Goal: Task Accomplishment & Management: Use online tool/utility

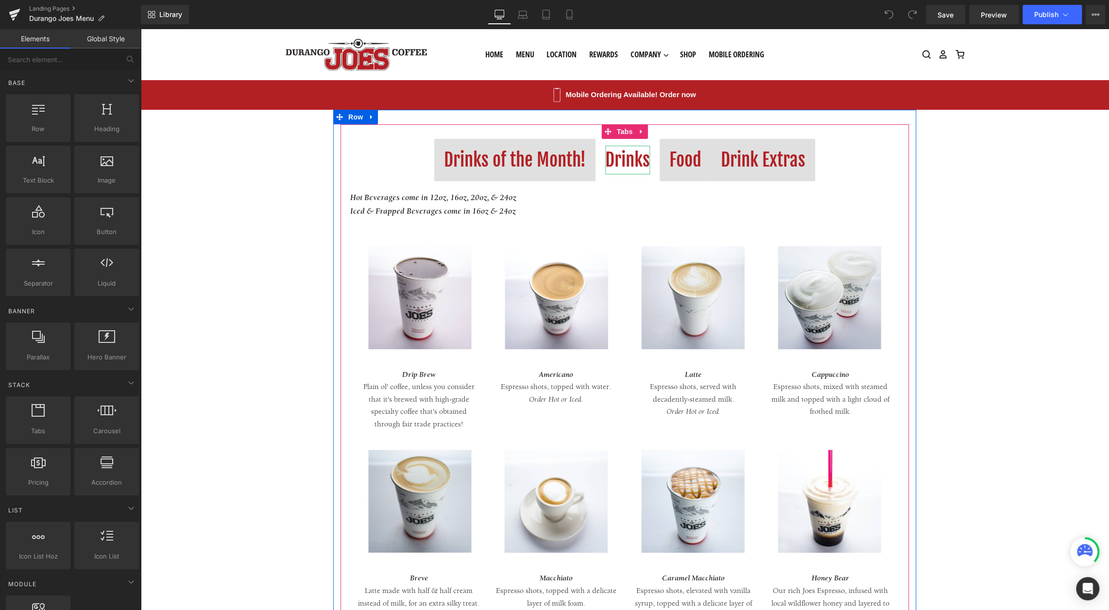
click at [620, 151] on div "Drinks" at bounding box center [627, 160] width 45 height 29
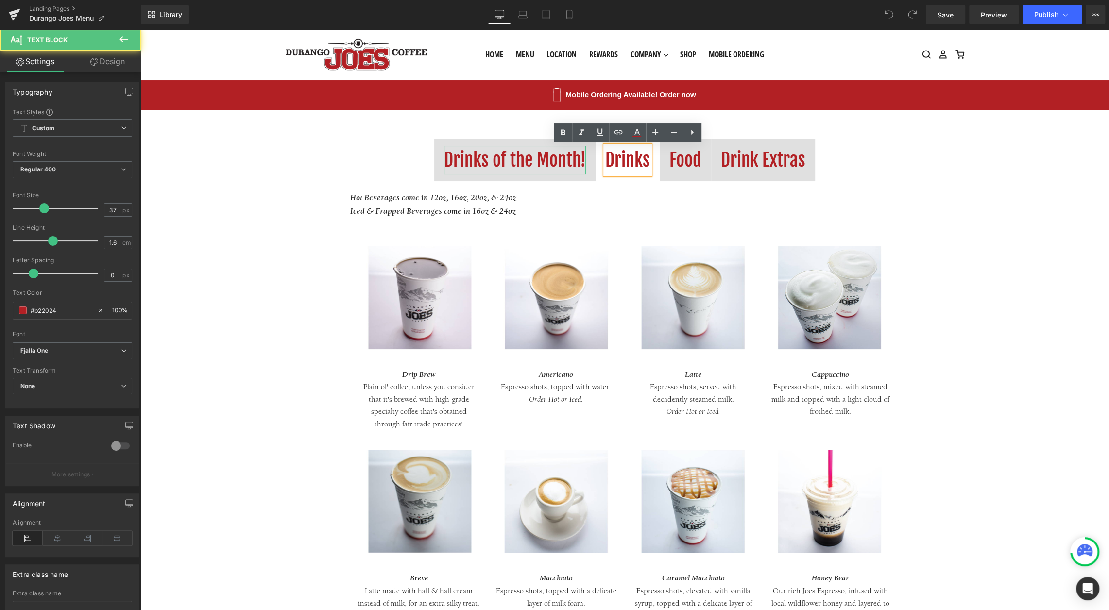
click at [549, 166] on div "Drinks of the Month!" at bounding box center [515, 160] width 142 height 29
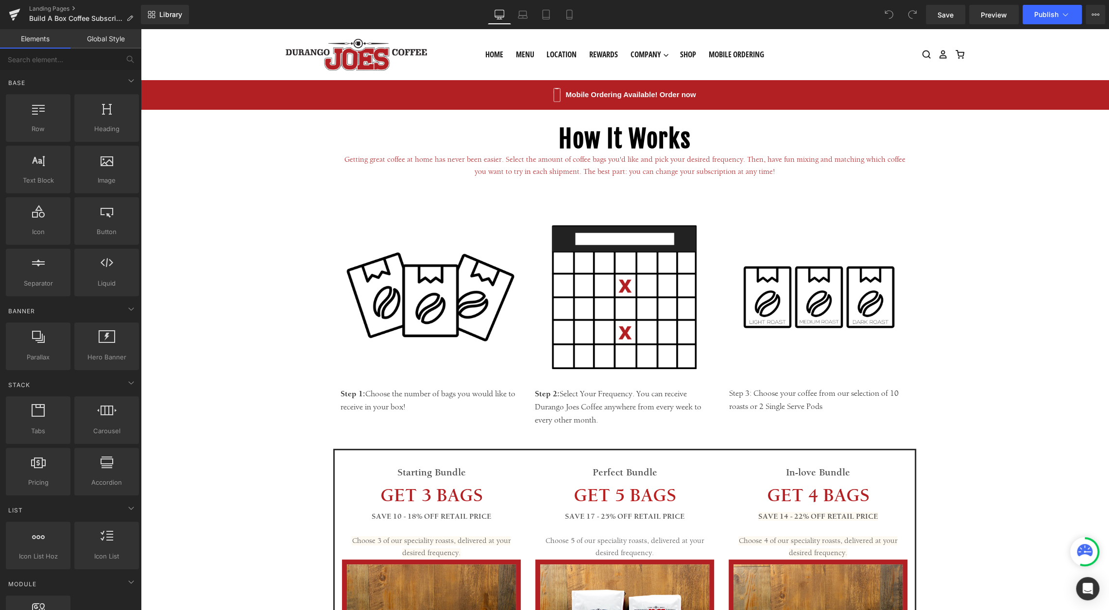
click at [421, 540] on span "Choose 3 of our speciality roasts, delivered at your desired frequency." at bounding box center [431, 547] width 159 height 22
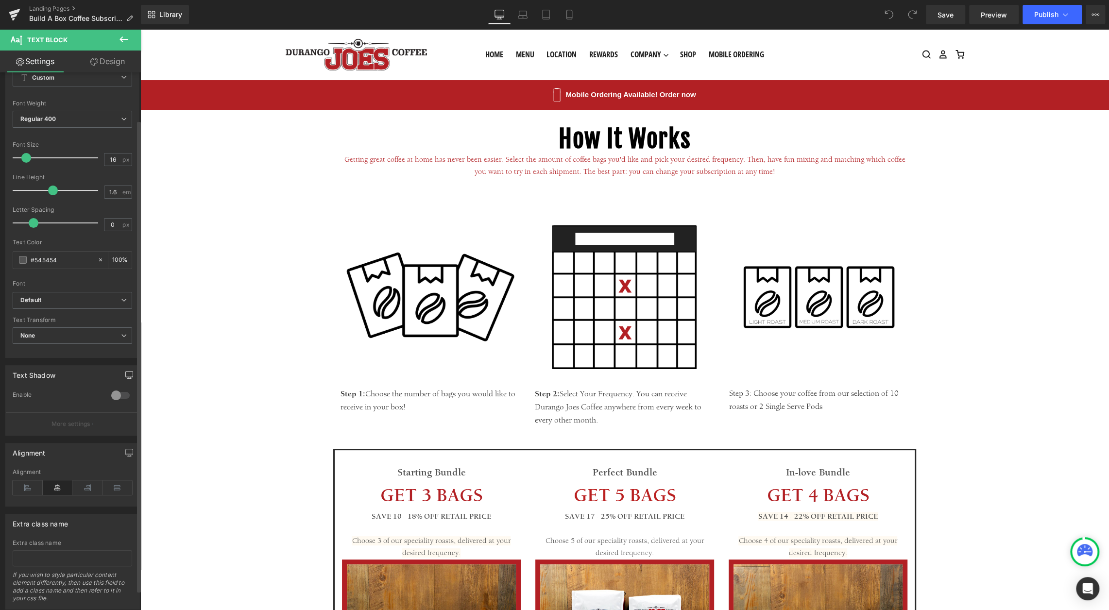
scroll to position [76, 0]
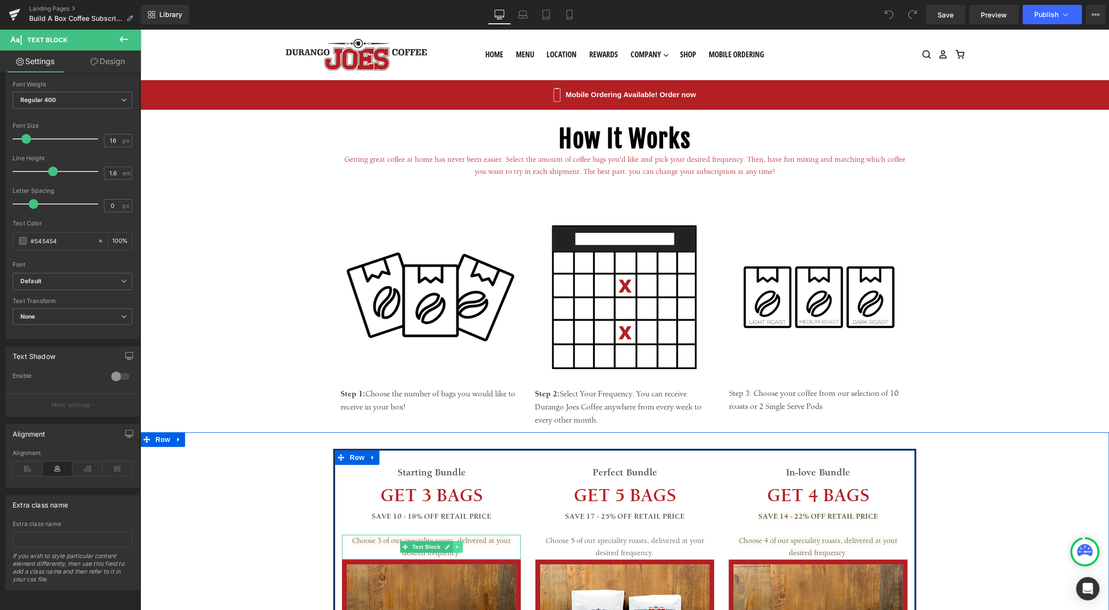
click at [457, 547] on icon at bounding box center [457, 546] width 1 height 3
click at [416, 545] on span "Text Block" at bounding box center [426, 548] width 32 height 12
click at [445, 549] on icon at bounding box center [447, 547] width 5 height 6
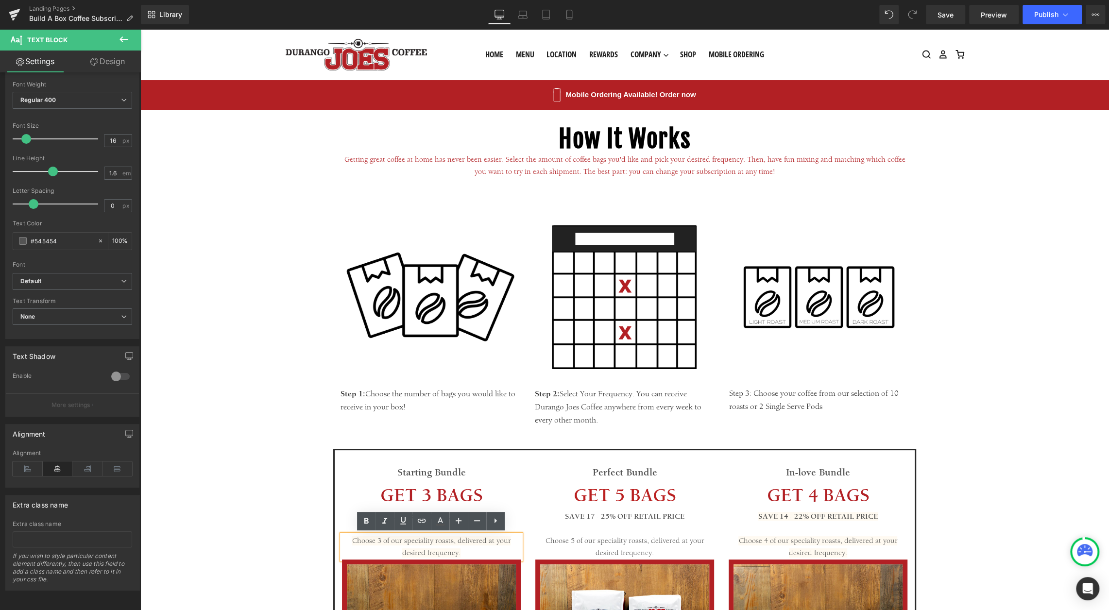
click at [480, 548] on p "Choose 3 of our speciality roasts, delivered at your desired frequency." at bounding box center [431, 547] width 179 height 25
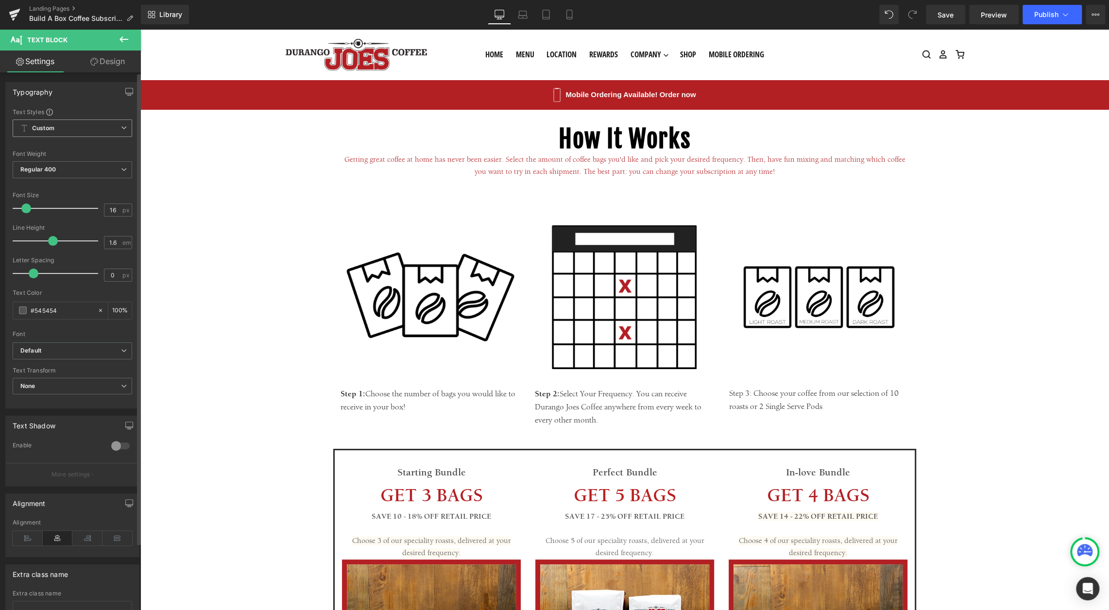
click at [103, 132] on span "Custom Setup Global Style" at bounding box center [72, 127] width 119 height 17
click at [103, 132] on span "Custom Setup Global Style" at bounding box center [71, 127] width 116 height 17
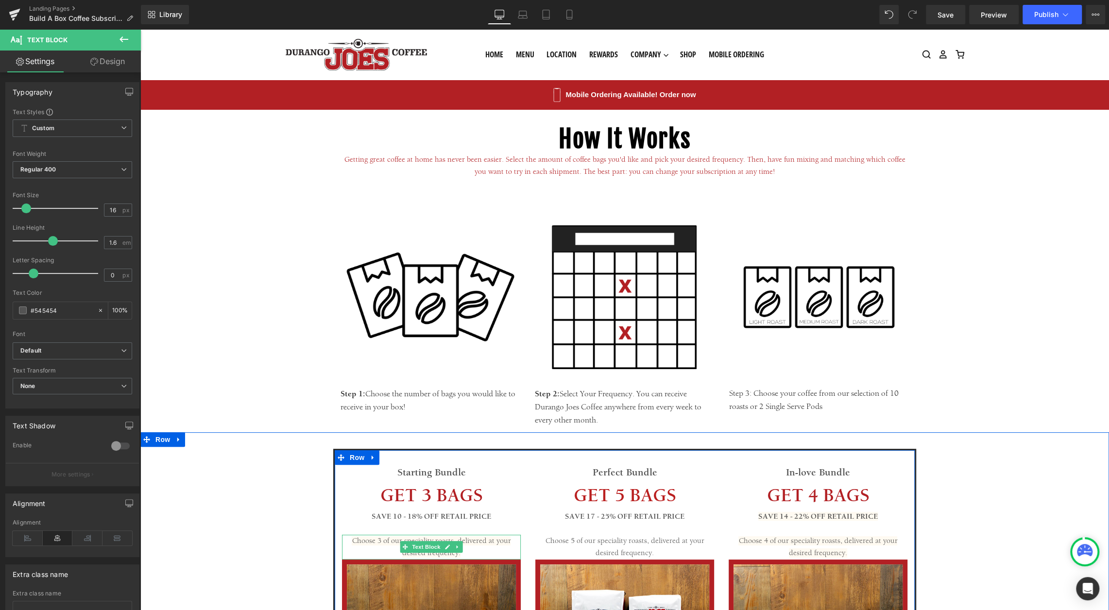
click at [495, 537] on span "Choose 3 of our speciality roasts, delivered at your desired frequency." at bounding box center [431, 547] width 159 height 22
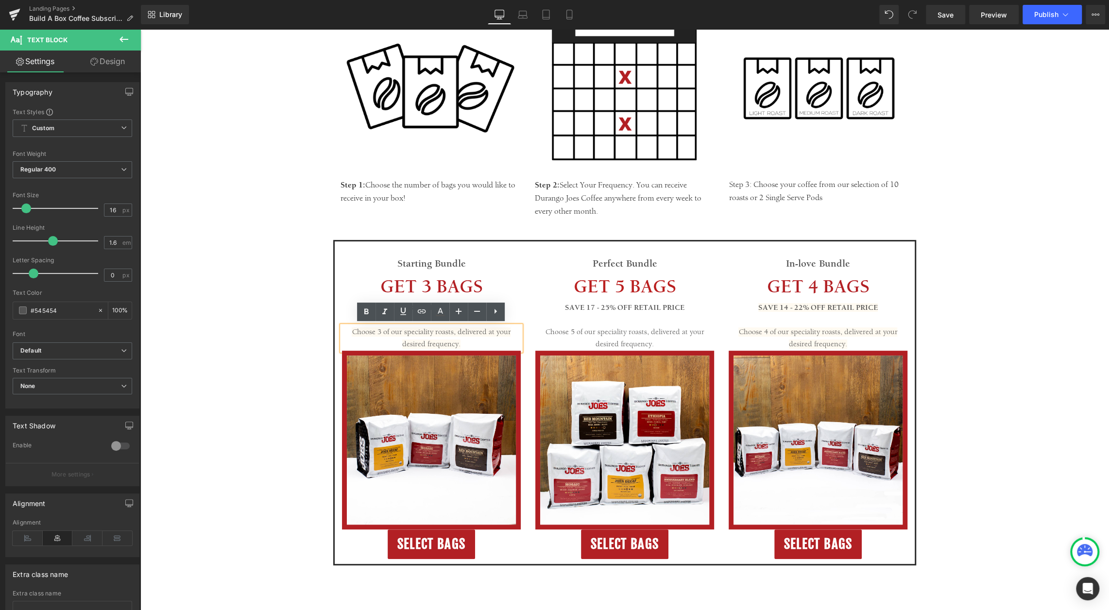
scroll to position [226, 0]
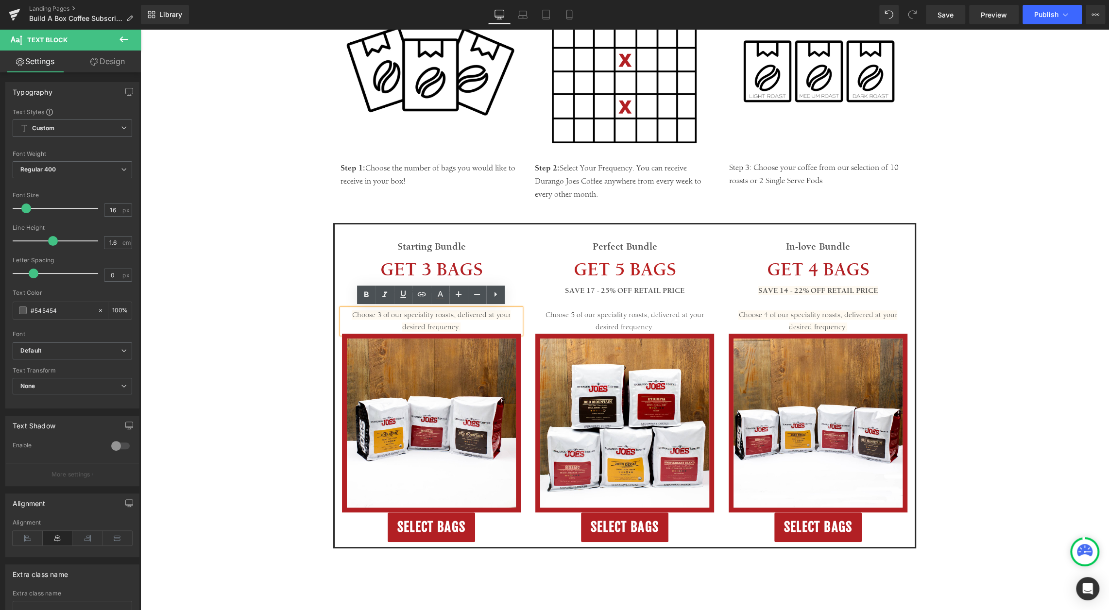
click at [472, 323] on p "Choose 3 of our speciality roasts, delivered at your desired frequency." at bounding box center [431, 321] width 179 height 25
copy span "Choose 3 of our speciality roasts, delivered at your desired frequency."
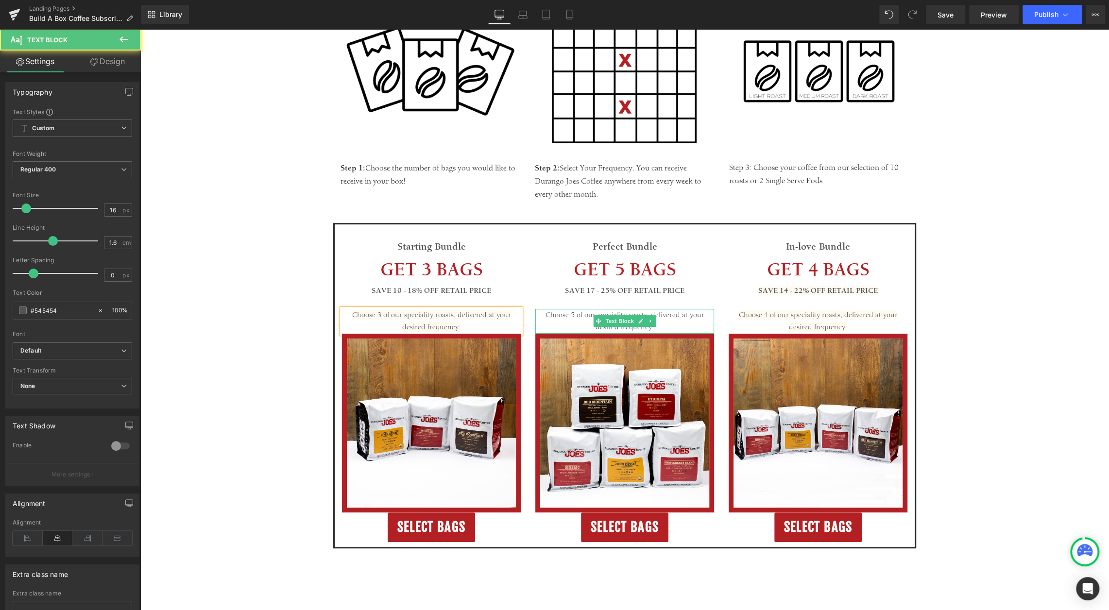
click at [629, 326] on p "Choose 5 of our speciality roasts, delivered at your desired frequency." at bounding box center [624, 321] width 179 height 25
click at [676, 323] on p "Choose 5 of our speciality roasts, delivered at your desired frequency." at bounding box center [624, 321] width 179 height 25
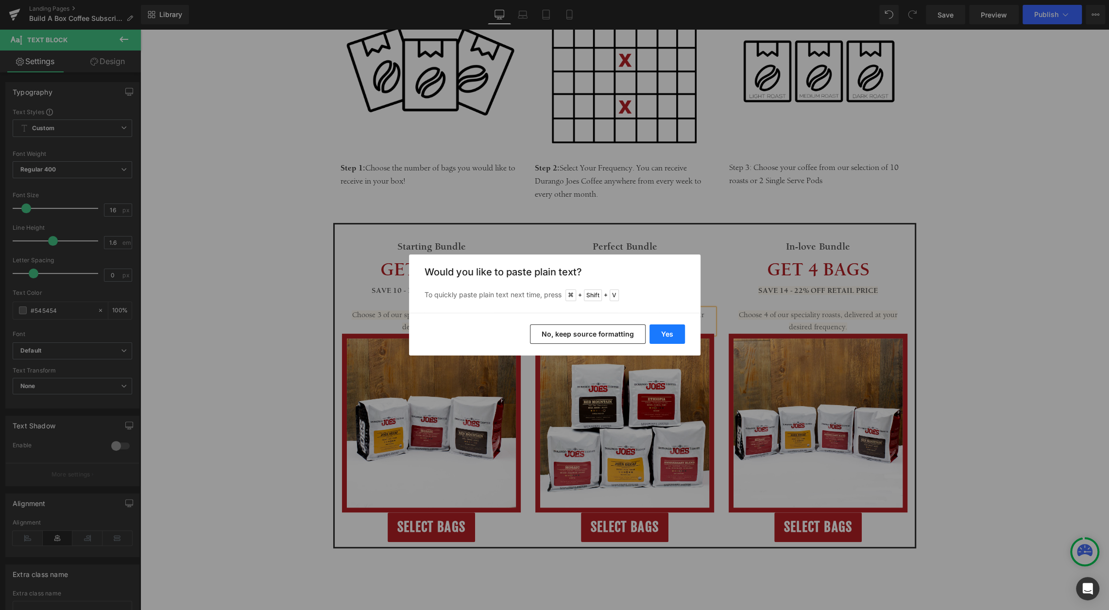
click at [670, 336] on button "Yes" at bounding box center [666, 333] width 35 height 19
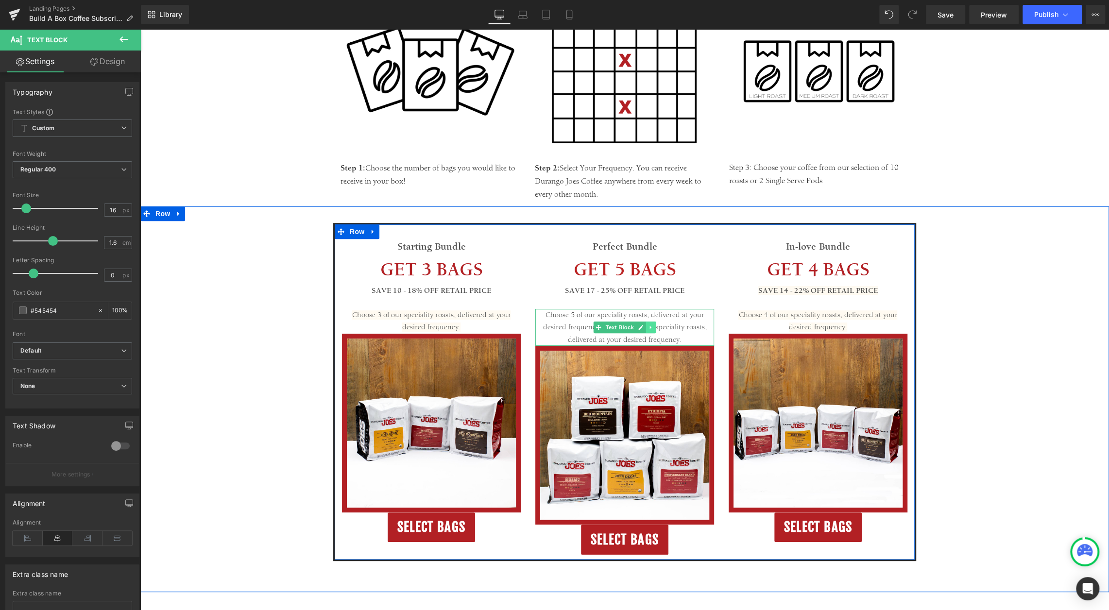
click at [650, 328] on icon at bounding box center [650, 327] width 5 height 6
click at [645, 327] on icon at bounding box center [645, 326] width 5 height 5
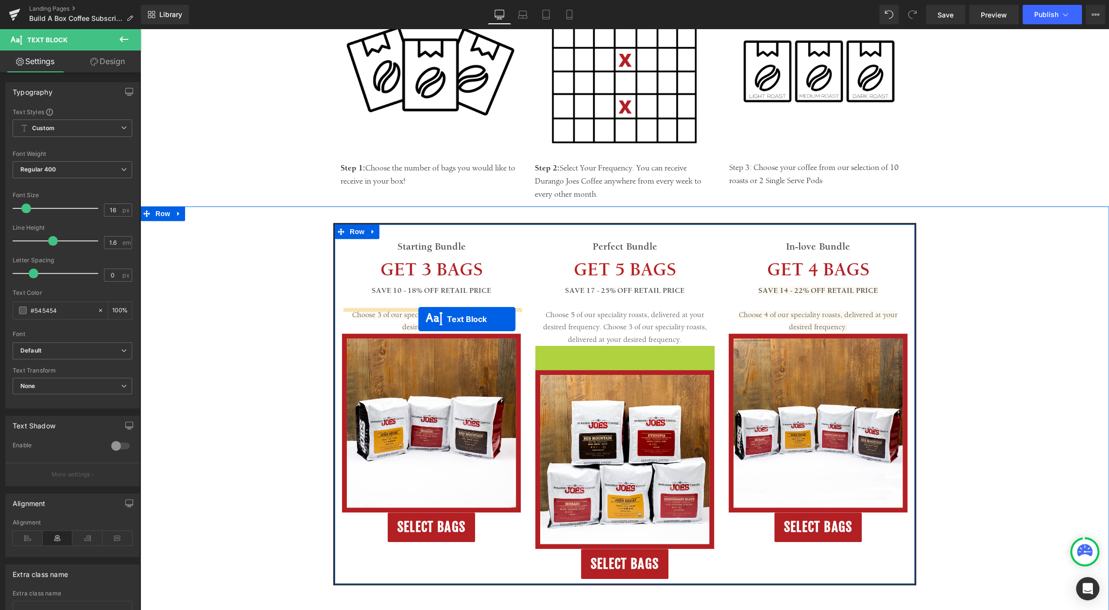
drag, startPoint x: 596, startPoint y: 364, endPoint x: 418, endPoint y: 319, distance: 183.4
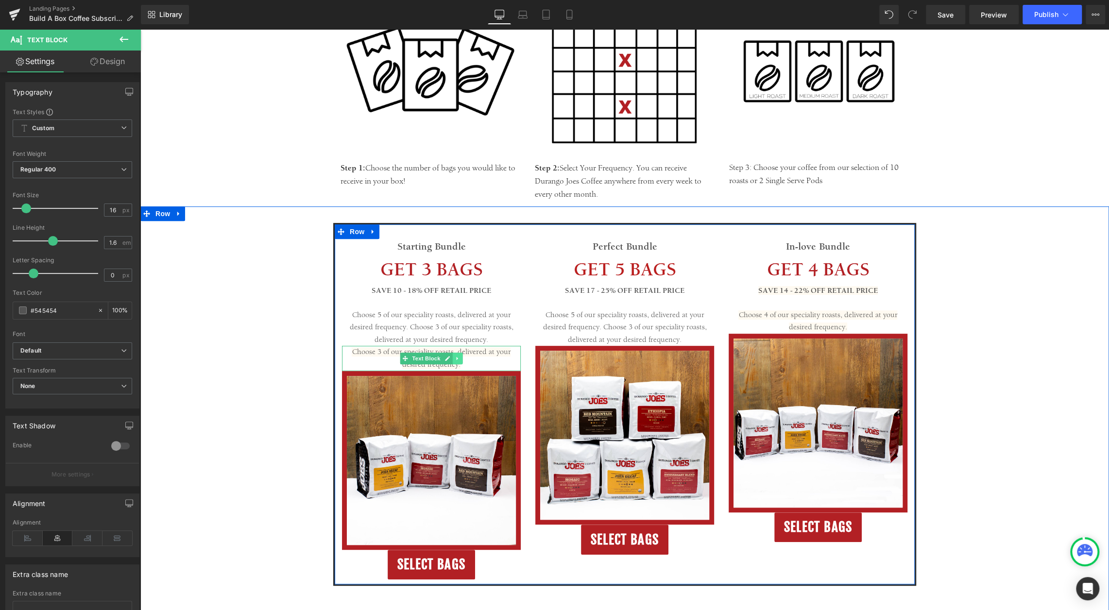
click at [457, 359] on icon at bounding box center [457, 359] width 5 height 6
click at [460, 359] on icon at bounding box center [462, 359] width 5 height 6
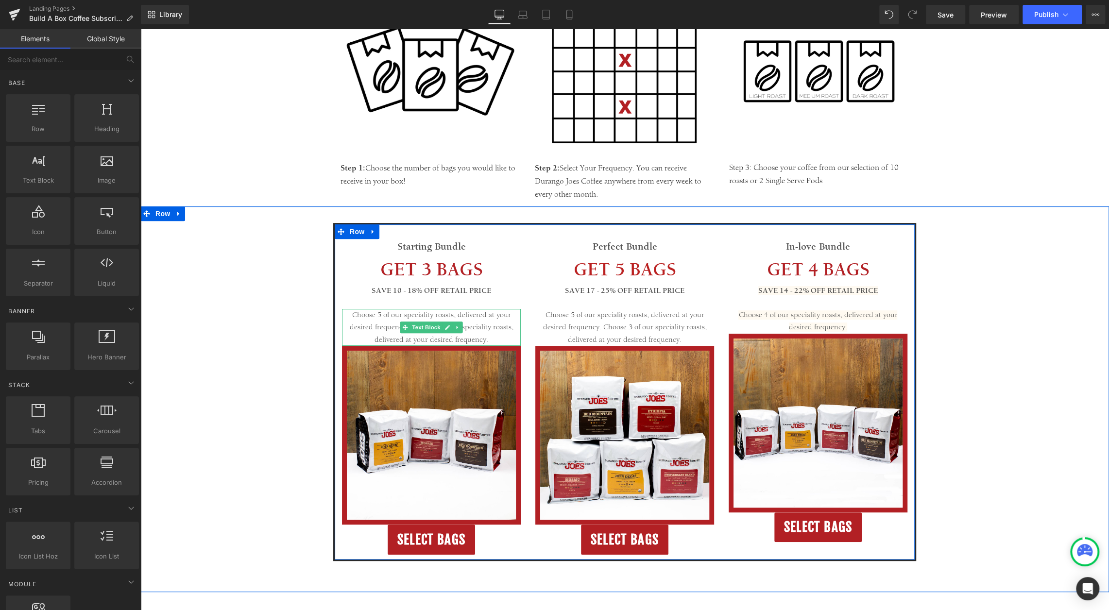
click at [374, 325] on p "Choose 5 of our speciality roasts, delivered at your desired frequency. Choose …" at bounding box center [431, 327] width 179 height 37
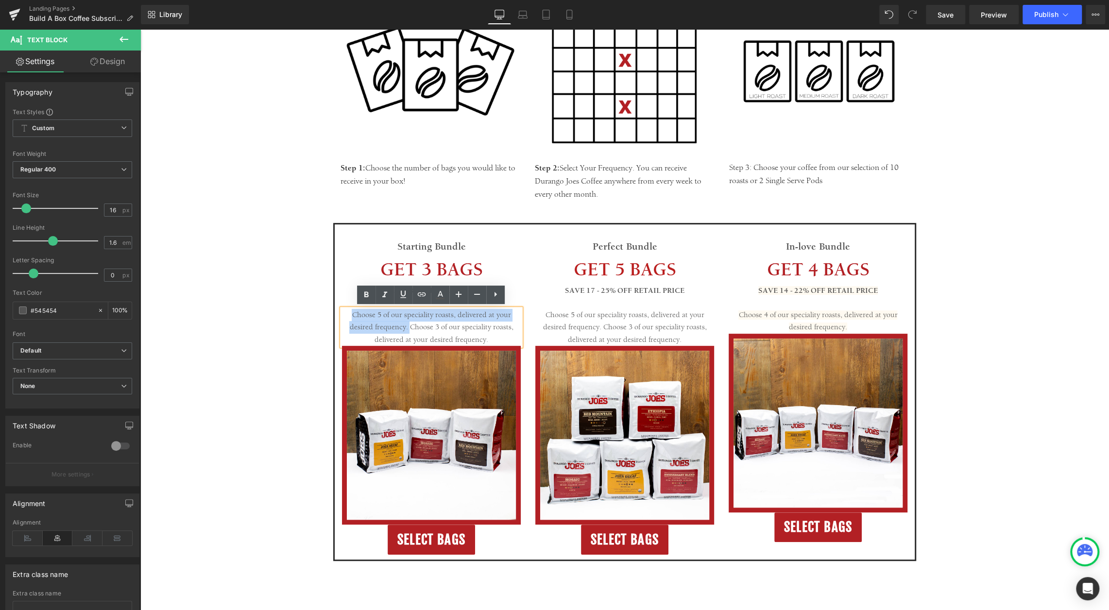
drag, startPoint x: 409, startPoint y: 326, endPoint x: 347, endPoint y: 315, distance: 63.3
click at [347, 315] on p "Choose 5 of our speciality roasts, delivered at your desired frequency. Choose …" at bounding box center [431, 327] width 179 height 37
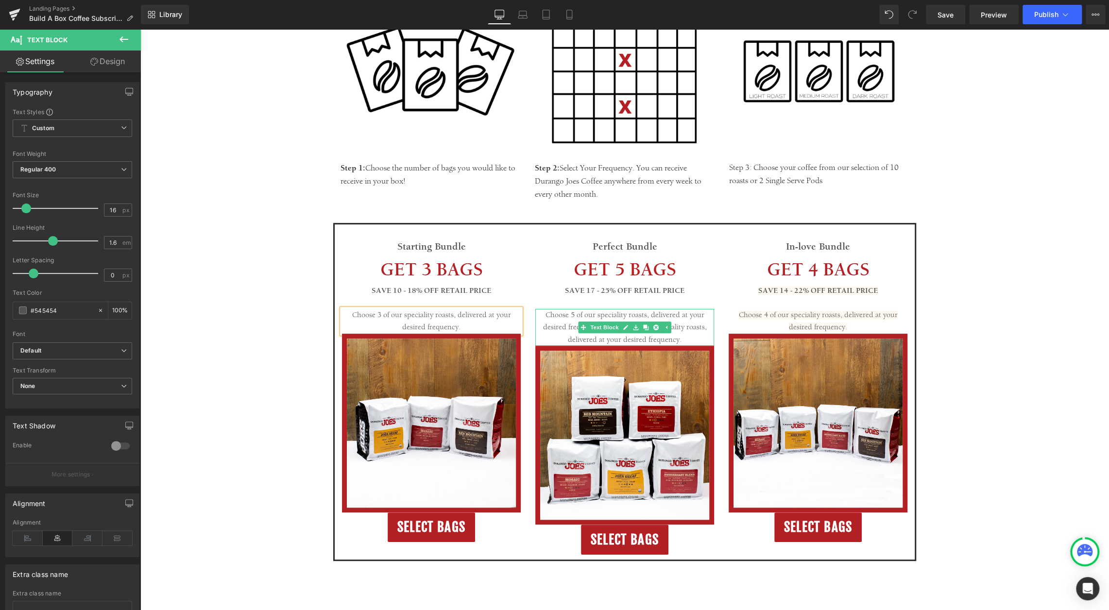
click at [679, 339] on p "Choose 5 of our speciality roasts, delivered at your desired frequency. Choose …" at bounding box center [624, 327] width 179 height 37
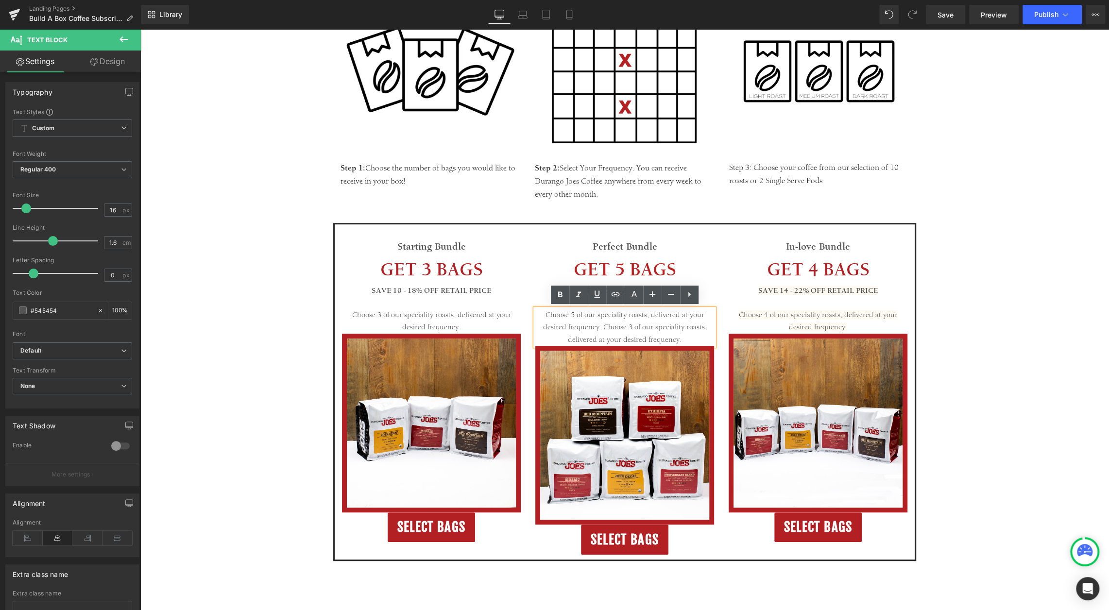
drag, startPoint x: 683, startPoint y: 339, endPoint x: 602, endPoint y: 327, distance: 82.5
click at [602, 327] on p "Choose 5 of our speciality roasts, delivered at your desired frequency. Choose …" at bounding box center [624, 327] width 179 height 37
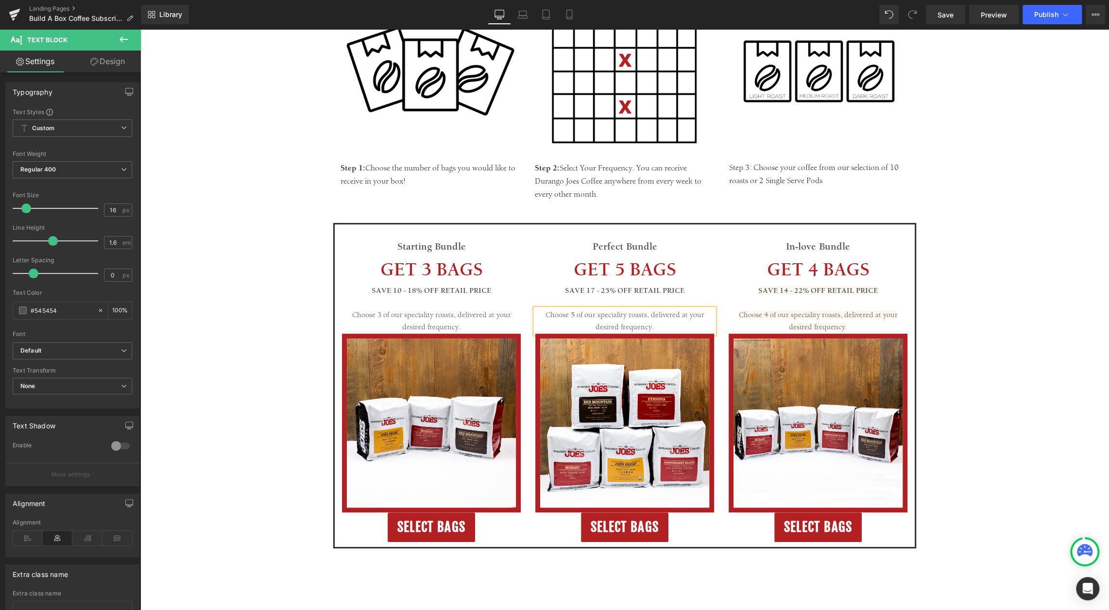
click at [797, 323] on div "Choose 4 of our speciality roasts, delivered at your desired frequency. Text Bl…" at bounding box center [818, 321] width 179 height 25
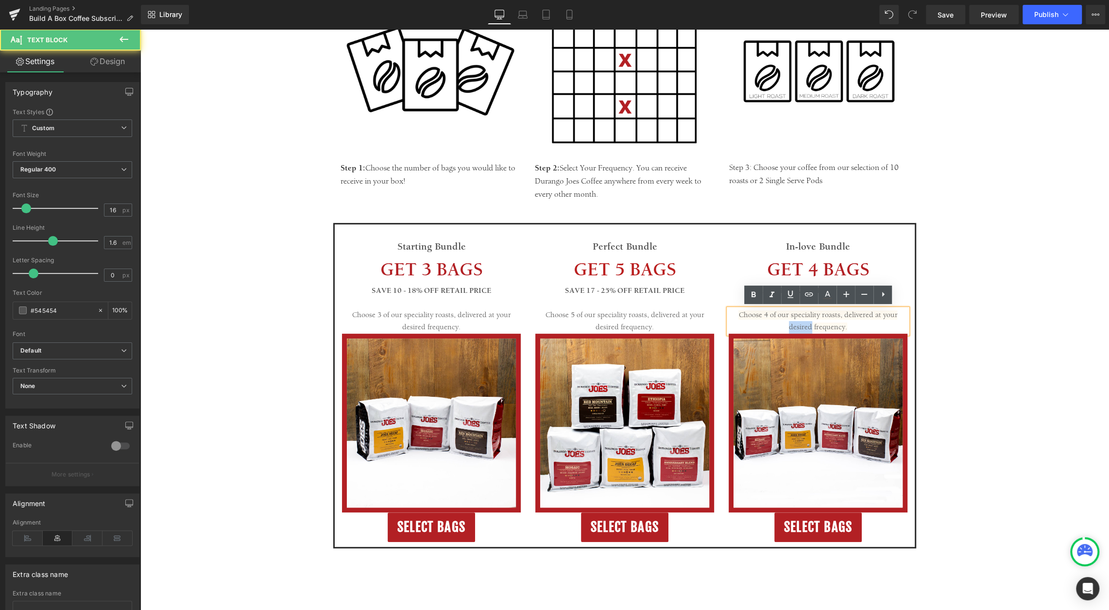
click at [797, 323] on span "Choose 4 of our speciality roasts, delivered at your desired frequency." at bounding box center [817, 321] width 159 height 22
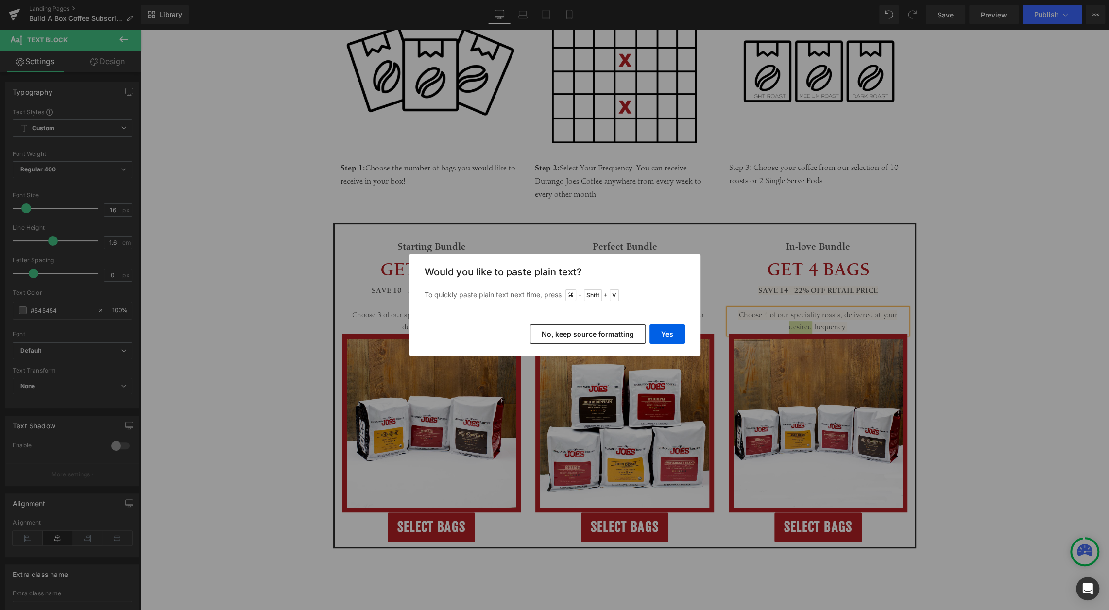
click at [622, 338] on button "No, keep source formatting" at bounding box center [588, 333] width 116 height 19
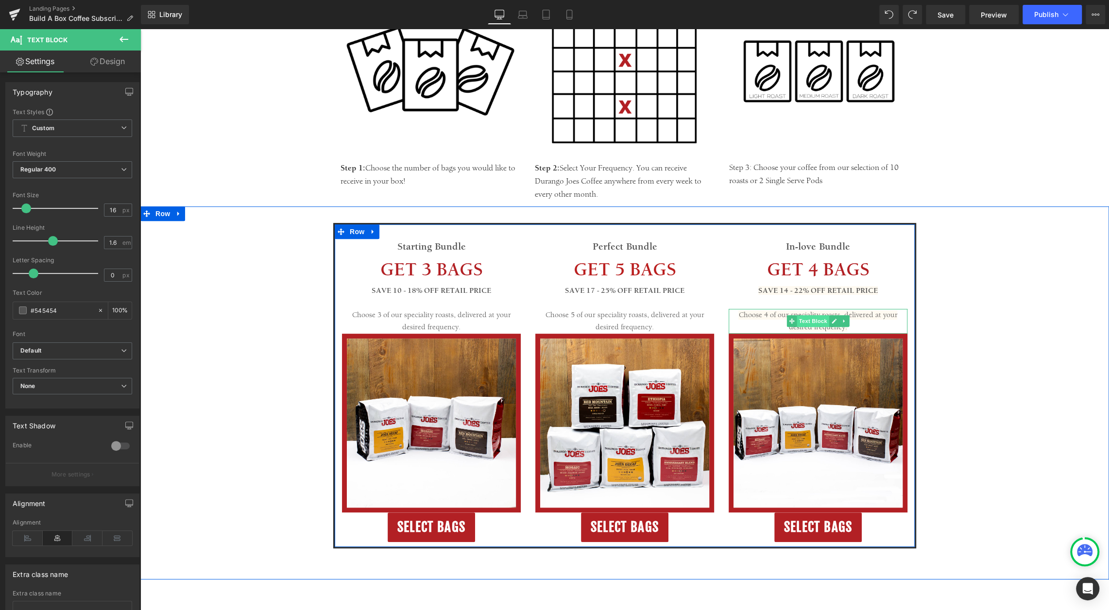
click at [824, 320] on span "Text Block" at bounding box center [813, 321] width 32 height 12
click at [858, 320] on div "Choose 4 of our speciality roasts, delivered at your desired frequency." at bounding box center [818, 321] width 179 height 25
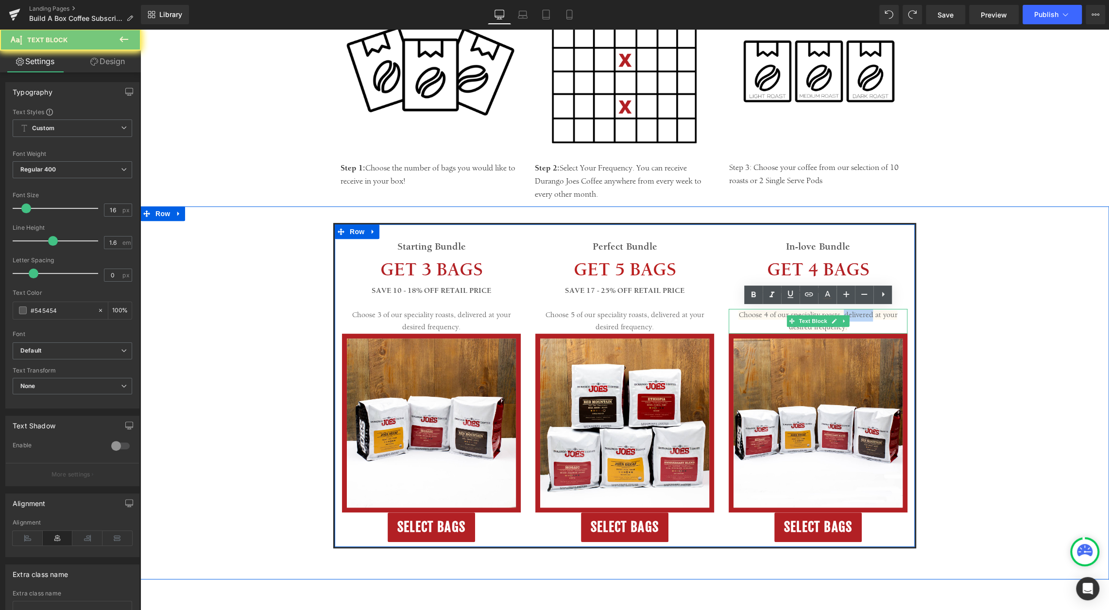
click at [858, 320] on div "Choose 4 of our speciality roasts, delivered at your desired frequency." at bounding box center [818, 321] width 179 height 25
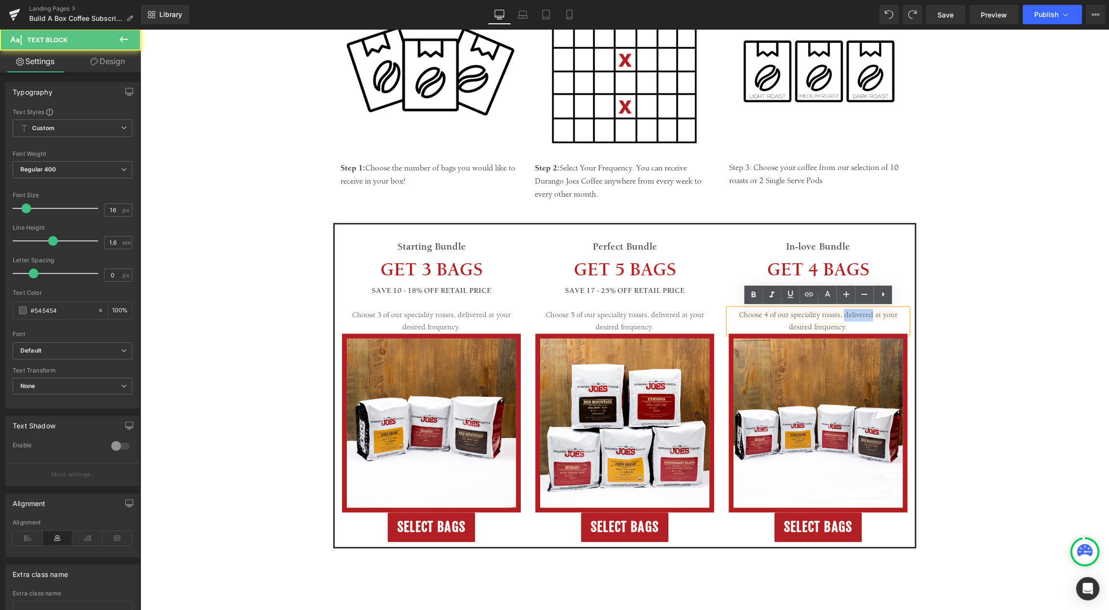
click at [858, 320] on div "Choose 4 of our speciality roasts, delivered at your desired frequency." at bounding box center [818, 321] width 179 height 25
copy span "Choose 4 of our speciality roasts, delivered at your desired frequency."
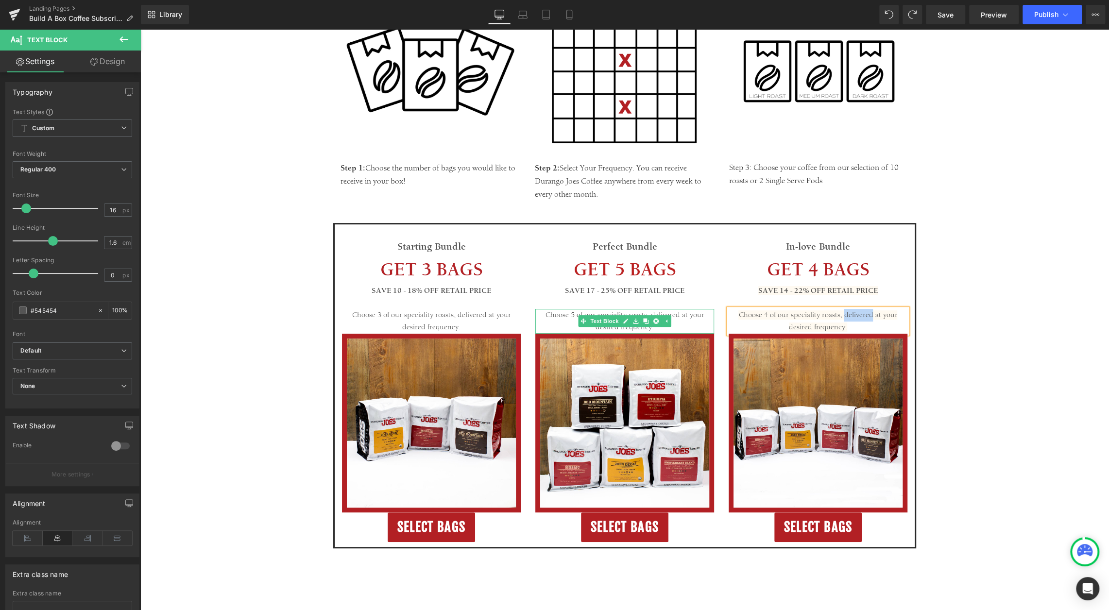
click at [682, 326] on p "Choose 5 of our speciality roasts, delivered at your desired frequency." at bounding box center [624, 321] width 179 height 25
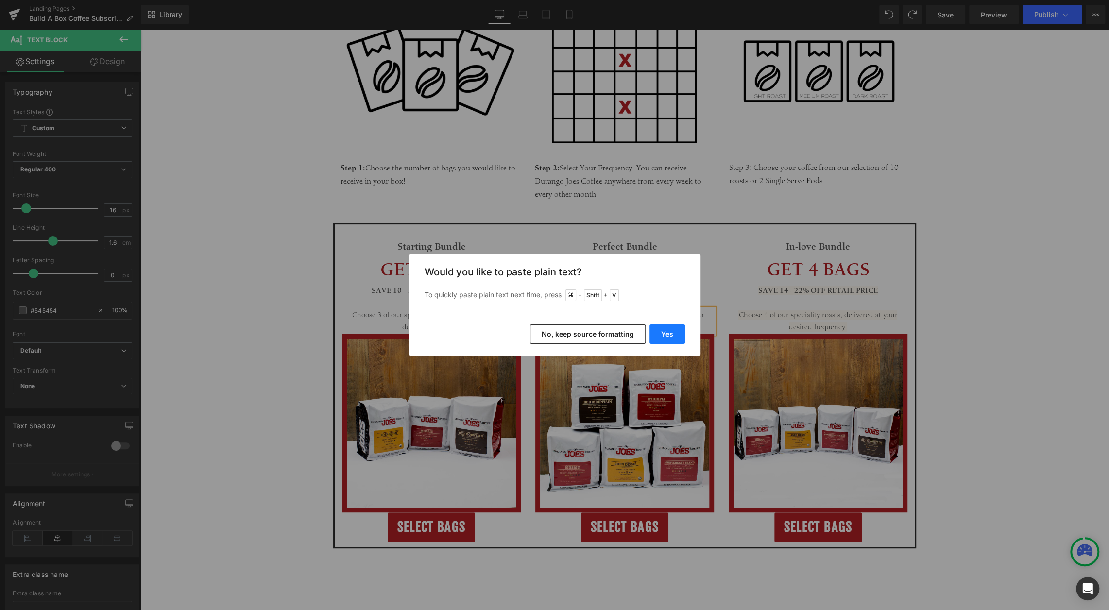
click at [659, 334] on button "Yes" at bounding box center [666, 333] width 35 height 19
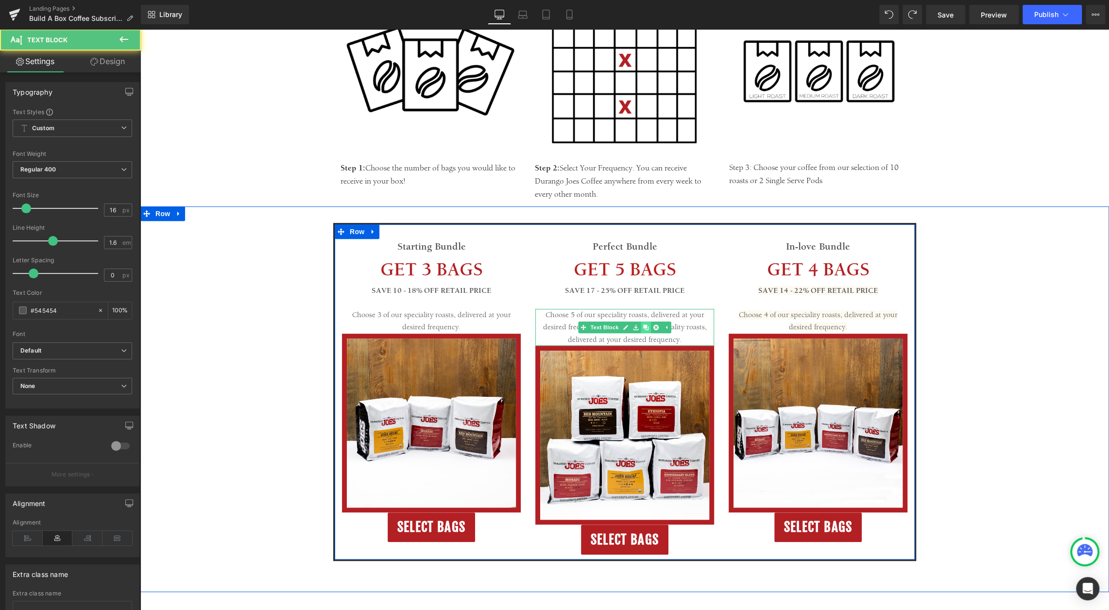
drag, startPoint x: 685, startPoint y: 338, endPoint x: 641, endPoint y: 324, distance: 46.6
click at [641, 324] on div "Choose 5 of our speciality roasts, delivered at your desired frequency. Choose …" at bounding box center [624, 327] width 179 height 37
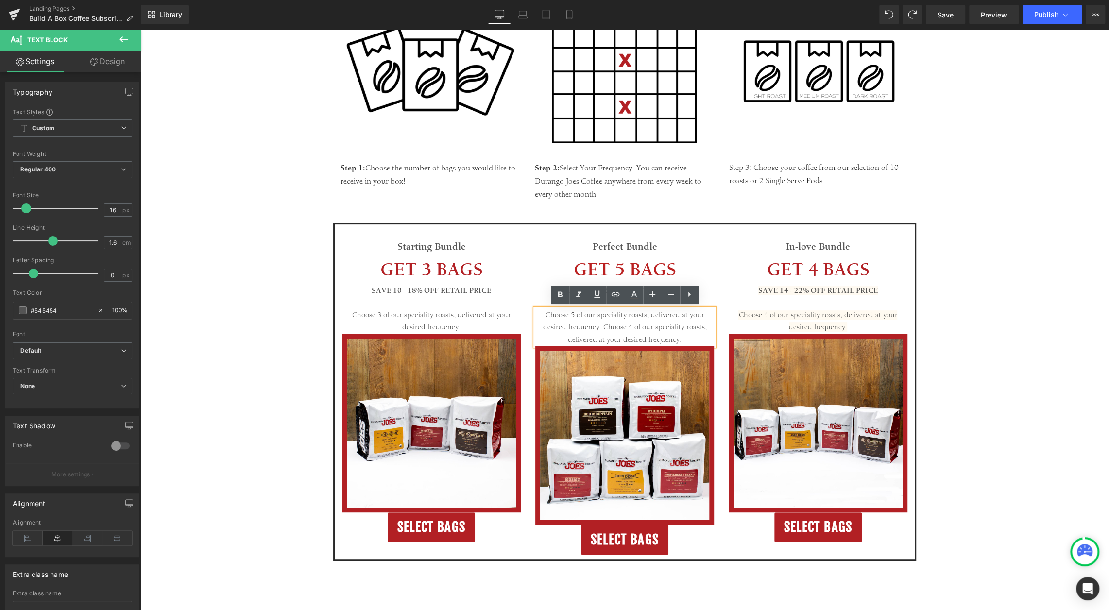
click at [960, 216] on div "Starting Bundle Text Block GET 3 BAGS Text Block SAVE 10 - 18% OFF RETAIL PRICE…" at bounding box center [624, 399] width 968 height 386
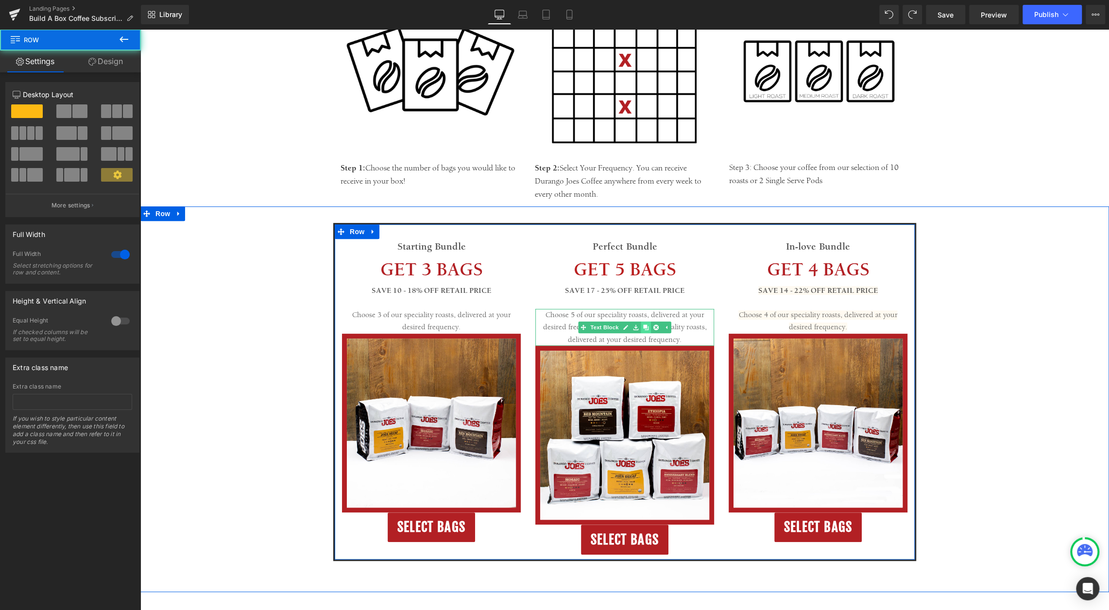
click at [644, 328] on icon at bounding box center [645, 327] width 5 height 6
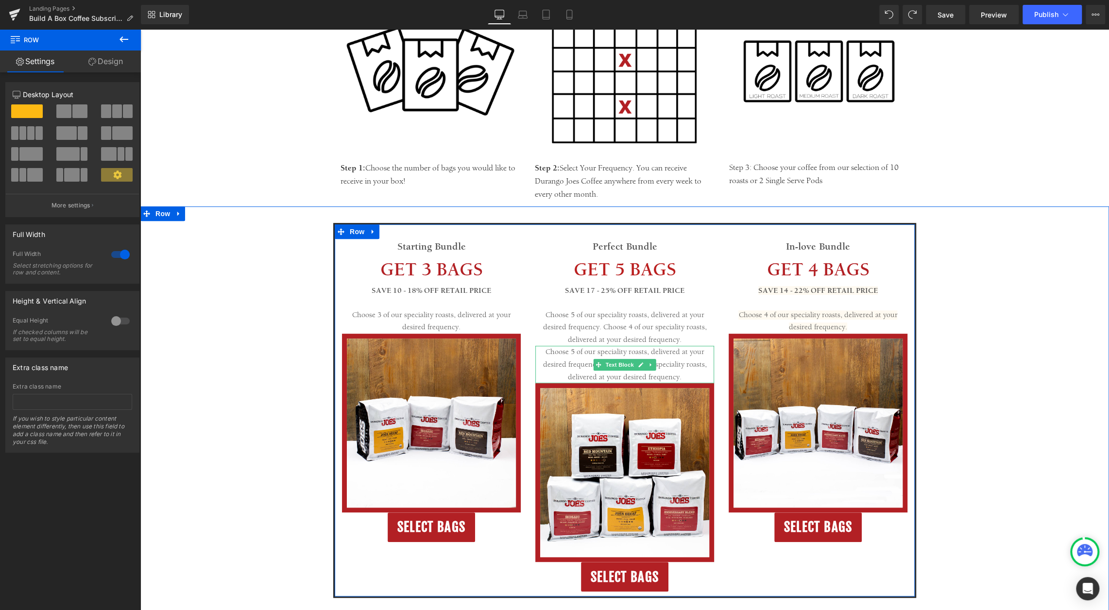
click at [657, 364] on p "Choose 5 of our speciality roasts, delivered at your desired frequency. Choose …" at bounding box center [624, 364] width 179 height 37
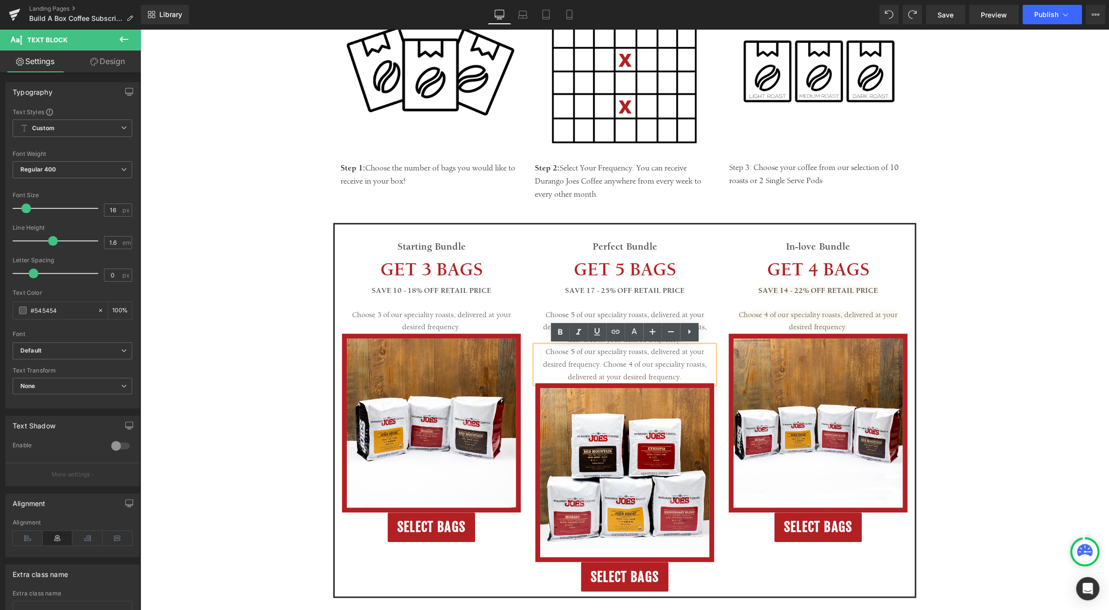
click at [931, 293] on div "Starting Bundle Text Block GET 3 BAGS Text Block SAVE 10 - 18% OFF RETAIL PRICE…" at bounding box center [624, 410] width 968 height 375
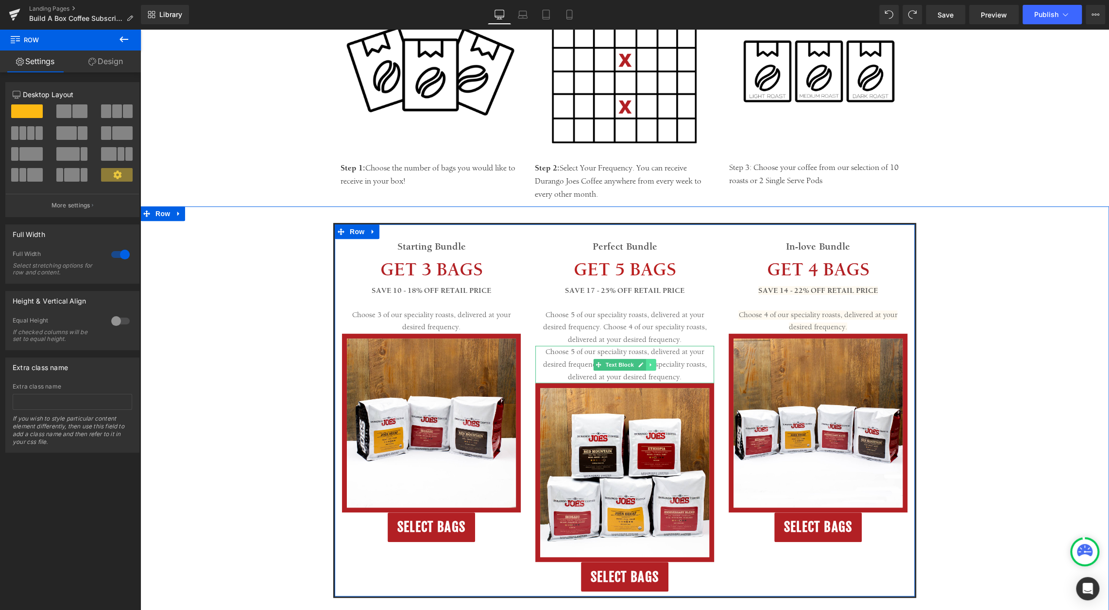
click at [652, 363] on icon at bounding box center [650, 365] width 5 height 6
click at [653, 363] on icon at bounding box center [655, 364] width 5 height 5
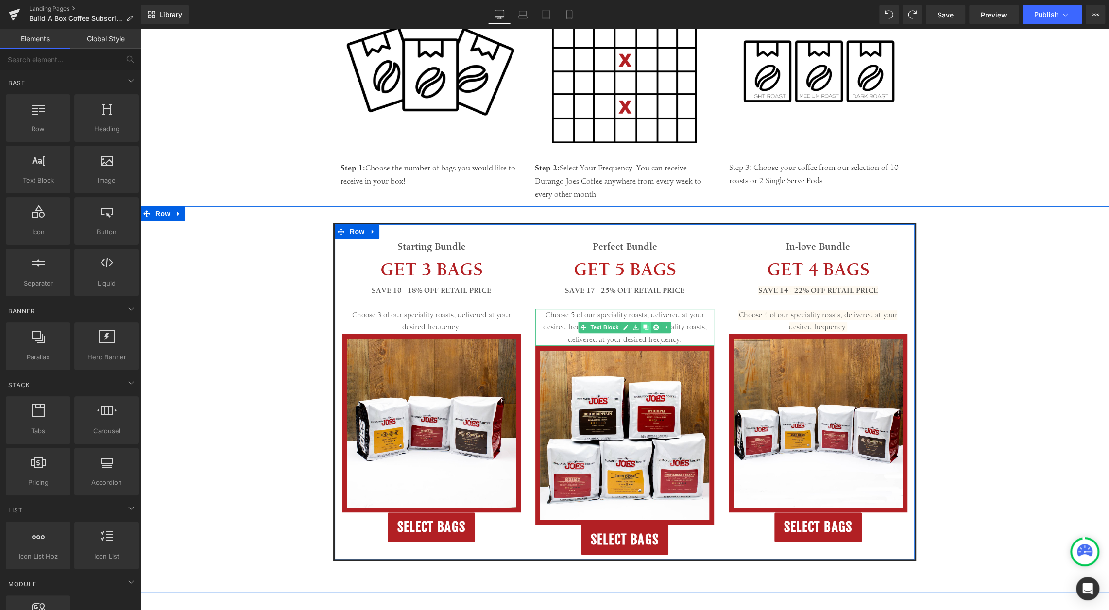
click at [646, 326] on icon at bounding box center [645, 326] width 5 height 5
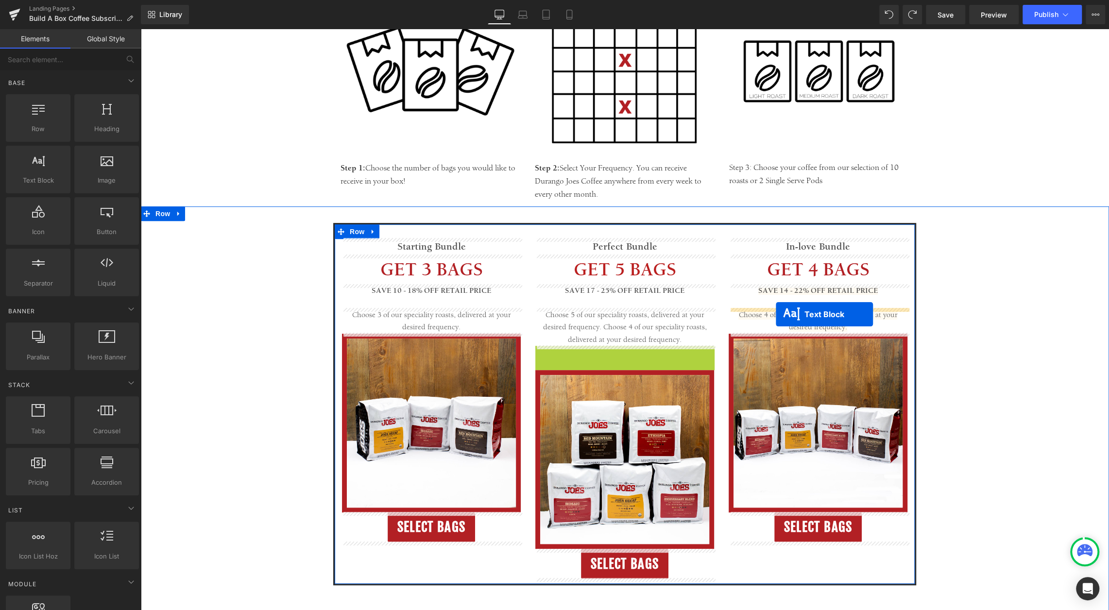
drag, startPoint x: 597, startPoint y: 363, endPoint x: 776, endPoint y: 314, distance: 185.3
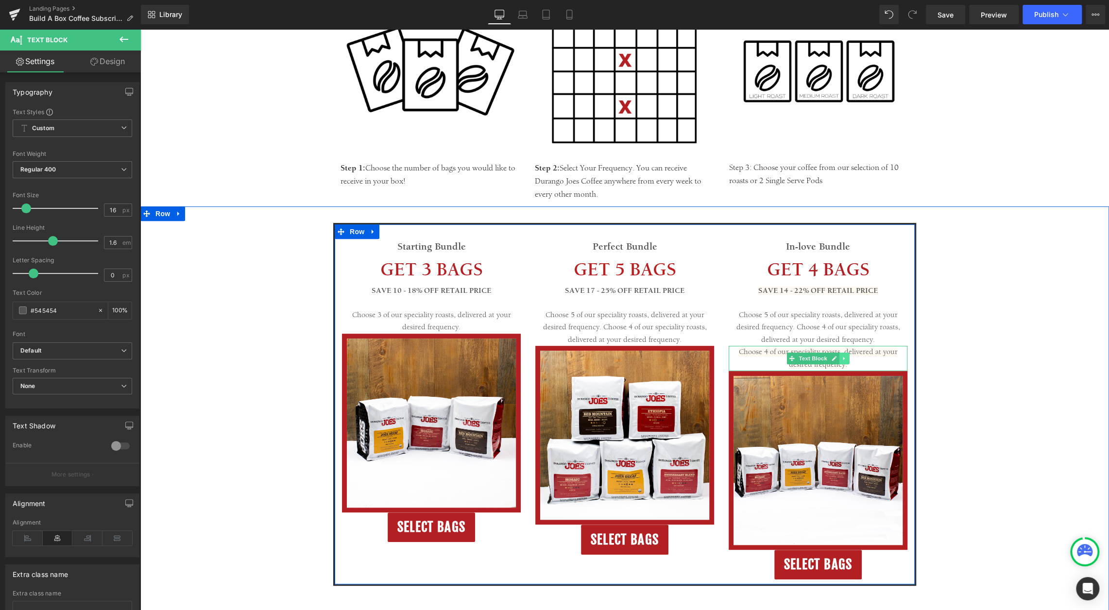
click at [845, 356] on icon at bounding box center [844, 359] width 5 height 6
click at [847, 357] on icon at bounding box center [849, 359] width 5 height 6
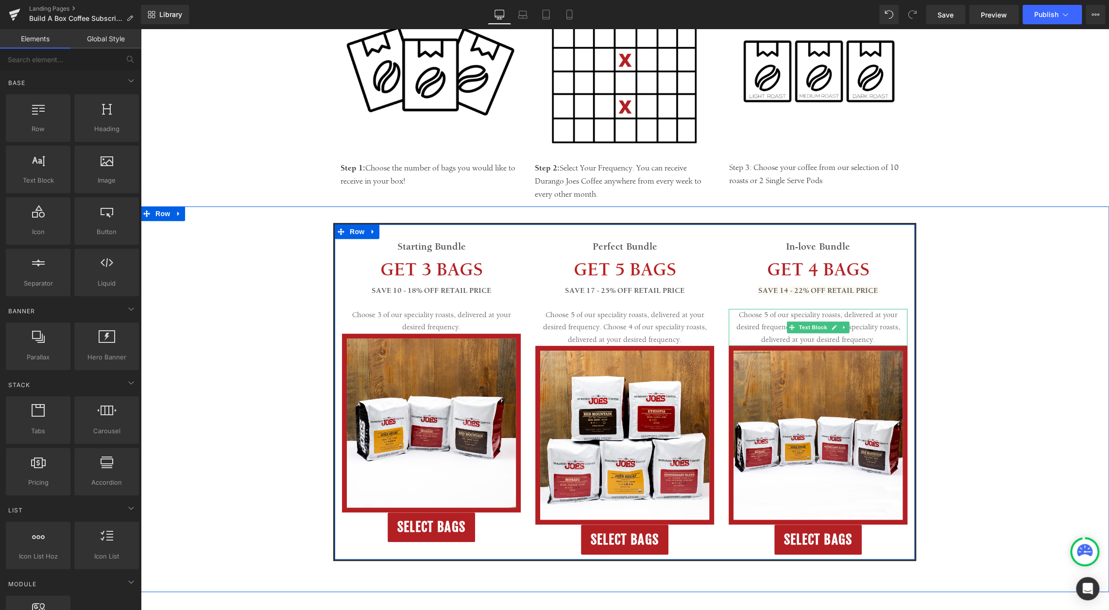
click at [758, 328] on p "Choose 5 of our speciality roasts, delivered at your desired frequency. Choose …" at bounding box center [818, 327] width 179 height 37
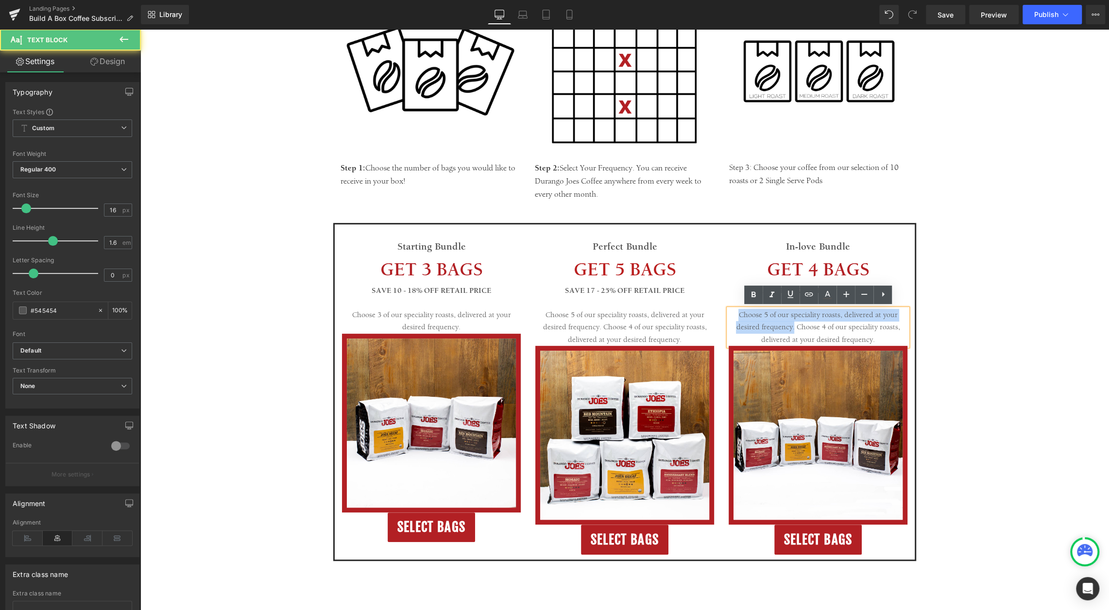
drag, startPoint x: 796, startPoint y: 327, endPoint x: 716, endPoint y: 317, distance: 80.3
click at [716, 317] on div "Starting Bundle Text Block GET 3 BAGS Text Block SAVE 10 - 18% OFF RETAIL PRICE…" at bounding box center [624, 392] width 583 height 338
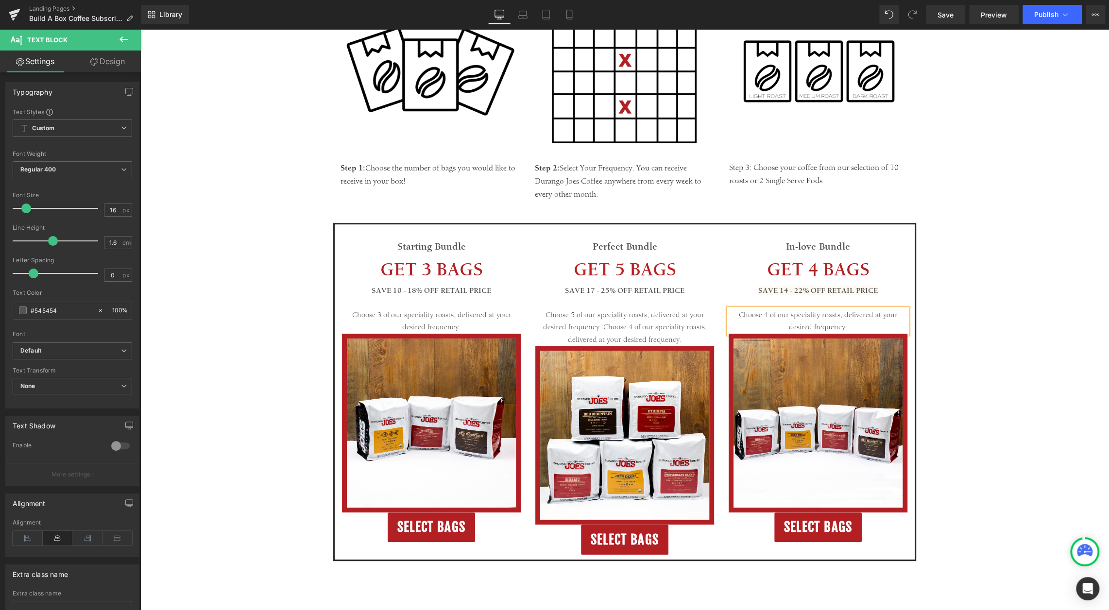
click at [686, 340] on p "Choose 5 of our speciality roasts, delivered at your desired frequency. Choose …" at bounding box center [624, 327] width 179 height 37
drag, startPoint x: 686, startPoint y: 340, endPoint x: 602, endPoint y: 329, distance: 84.8
click at [602, 329] on p "Choose 5 of our speciality roasts, delivered at your desired frequency. Choose …" at bounding box center [624, 327] width 179 height 37
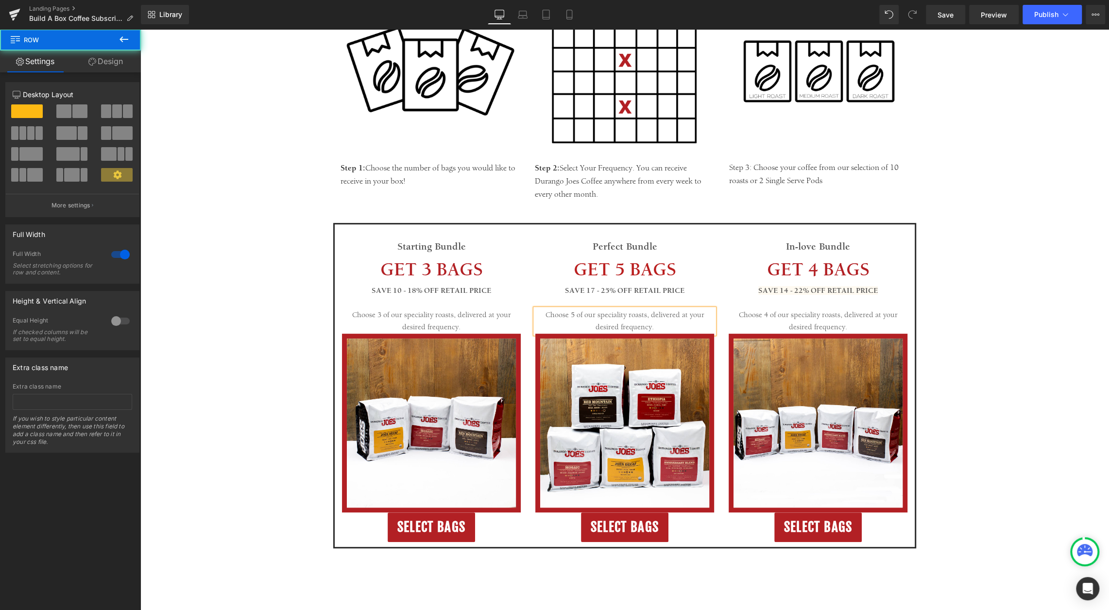
click at [987, 316] on div "Starting Bundle Text Block GET 3 BAGS Text Block SAVE 10 - 18% OFF RETAIL PRICE…" at bounding box center [624, 385] width 968 height 325
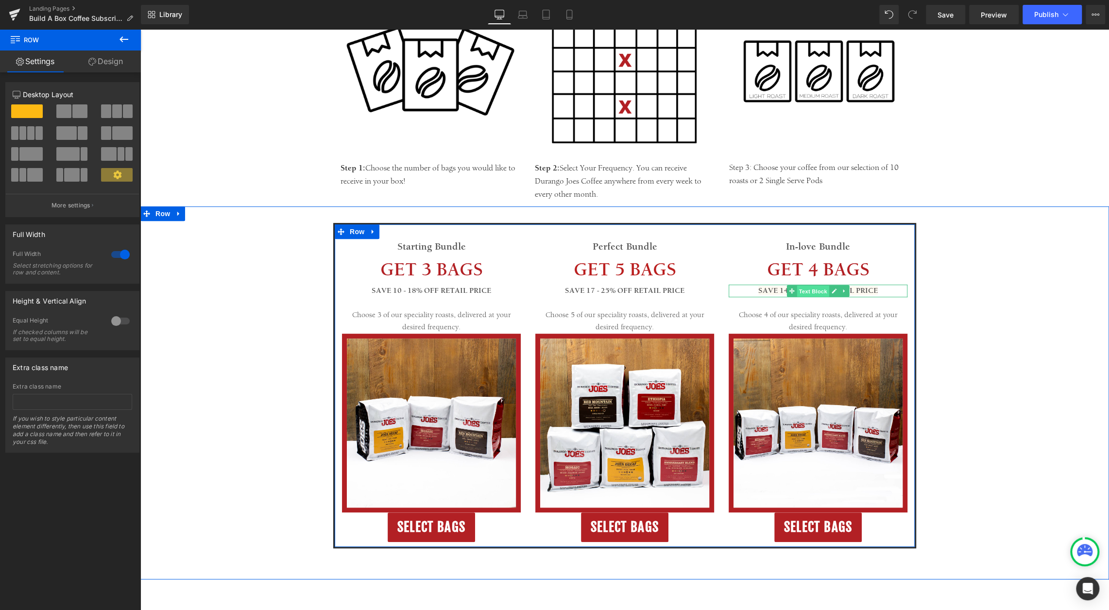
click at [823, 289] on span "Text Block" at bounding box center [813, 292] width 32 height 12
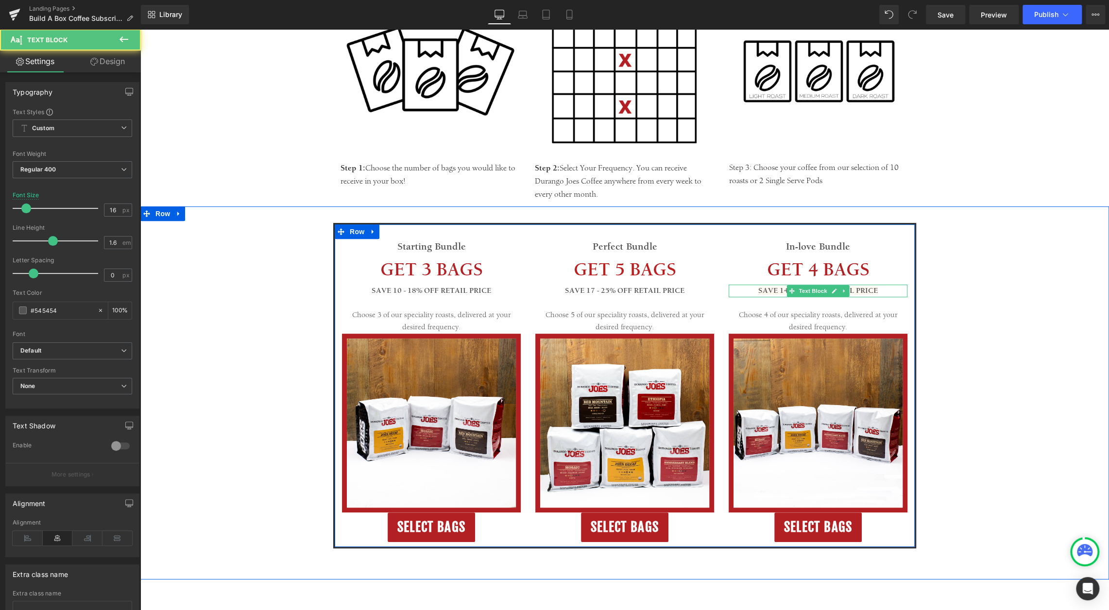
click at [879, 288] on p "SAVE 14 - 22% OFF RETAIL PRICE" at bounding box center [818, 291] width 179 height 13
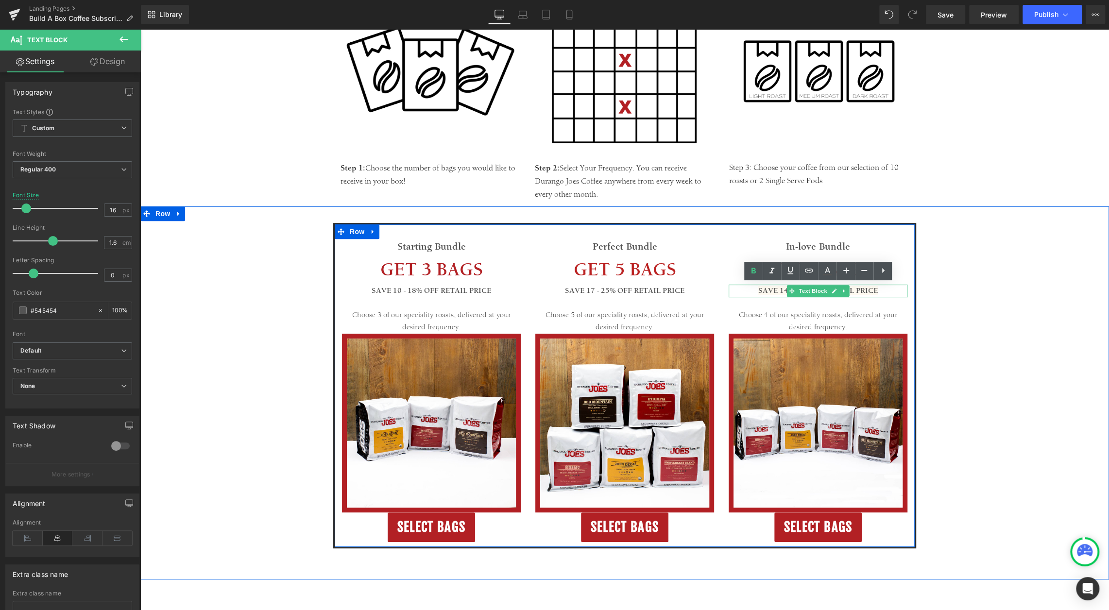
click at [879, 288] on p "SAVE 14 - 22% OFF RETAIL PRICE" at bounding box center [818, 291] width 179 height 13
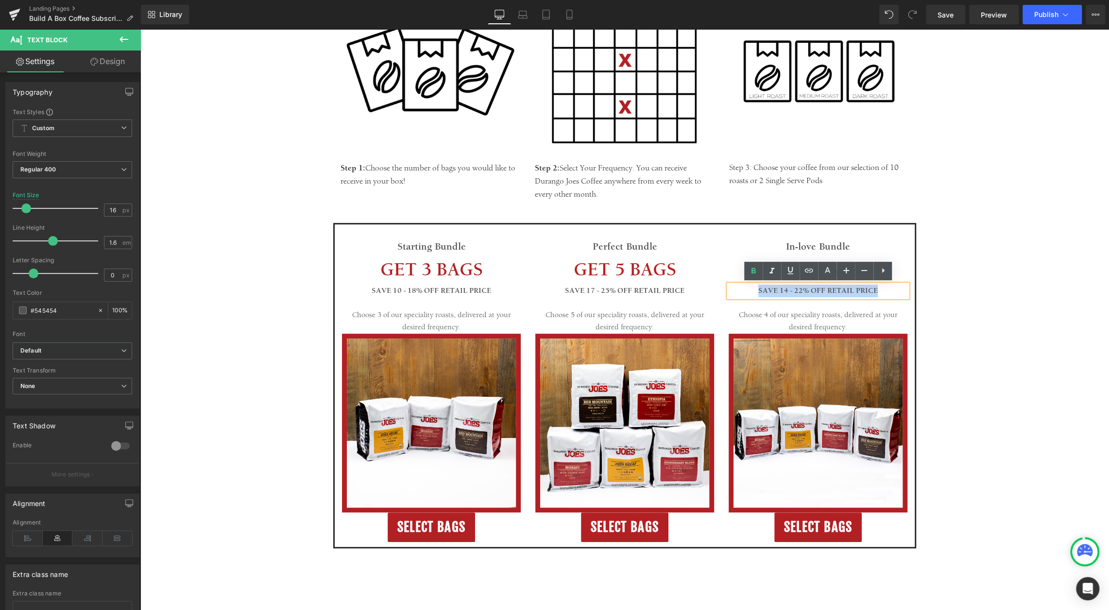
click at [879, 288] on p "SAVE 14 - 22% OFF RETAIL PRICE" at bounding box center [818, 291] width 179 height 13
copy span "SAVE 14 - 22% OFF RETAIL PRICE"
click at [654, 294] on link at bounding box center [651, 291] width 10 height 12
click at [646, 291] on icon at bounding box center [645, 291] width 5 height 6
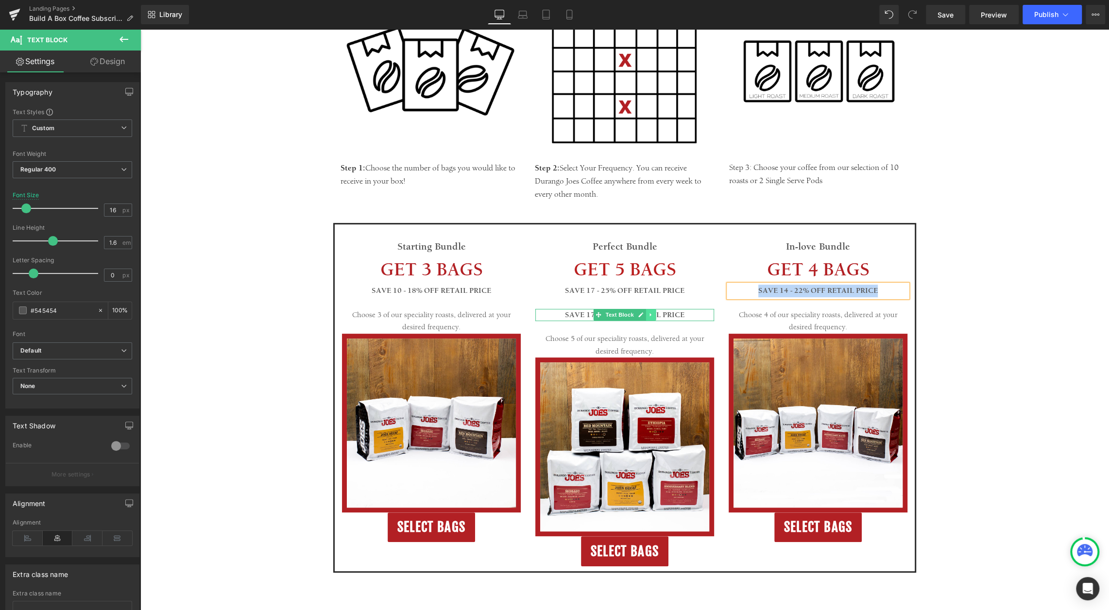
click at [648, 316] on icon at bounding box center [650, 315] width 5 height 6
click at [140, 29] on icon at bounding box center [140, 29] width 0 height 0
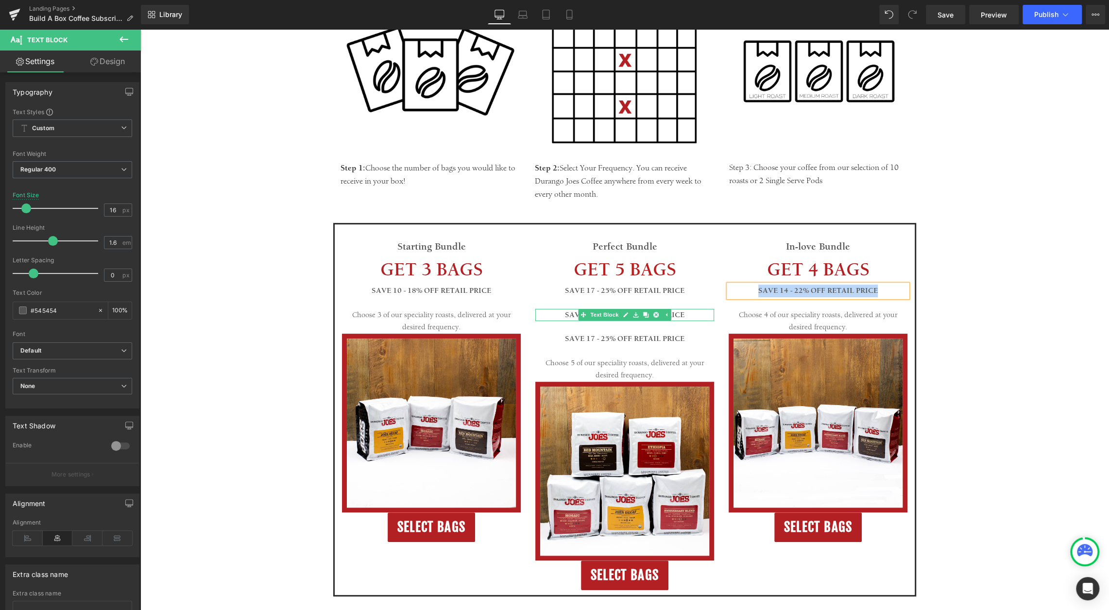
click at [690, 316] on p "SAVE 17 - 25% OFF RETAIL PRICE" at bounding box center [624, 315] width 179 height 13
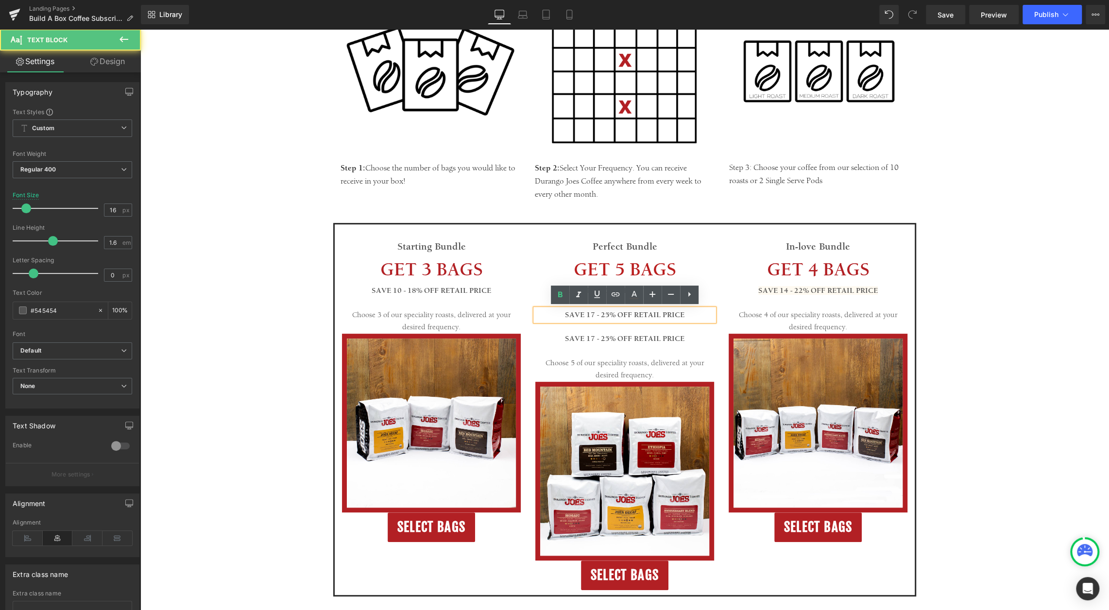
click at [699, 317] on p "SAVE 17 - 25% OFF RETAIL PRICE" at bounding box center [624, 315] width 179 height 13
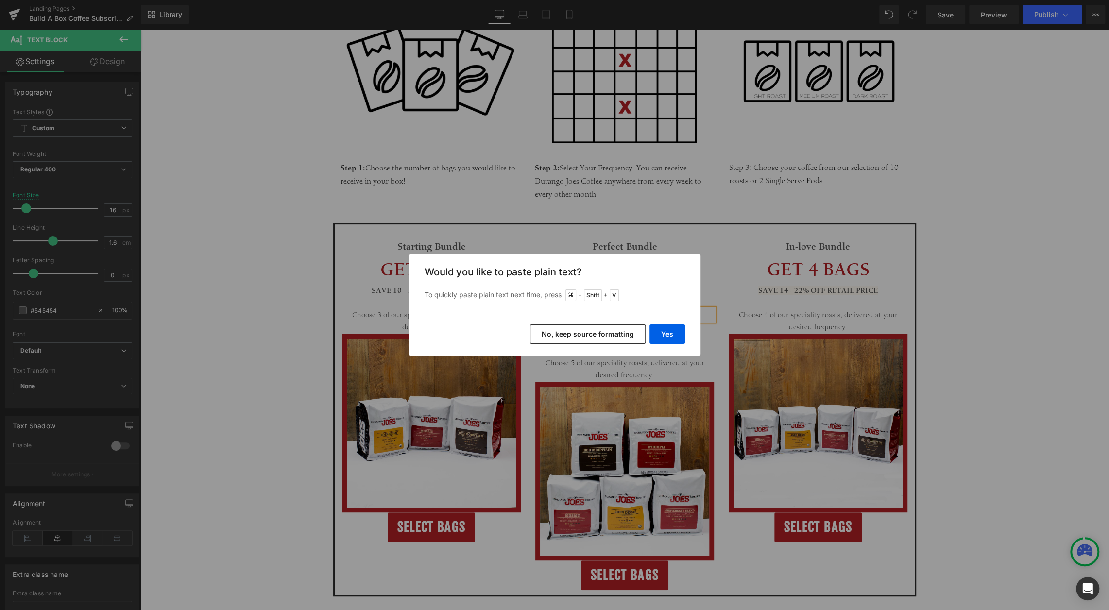
click at [673, 324] on div "Yes No, keep source formatting" at bounding box center [554, 334] width 291 height 43
click at [670, 332] on button "Yes" at bounding box center [666, 333] width 35 height 19
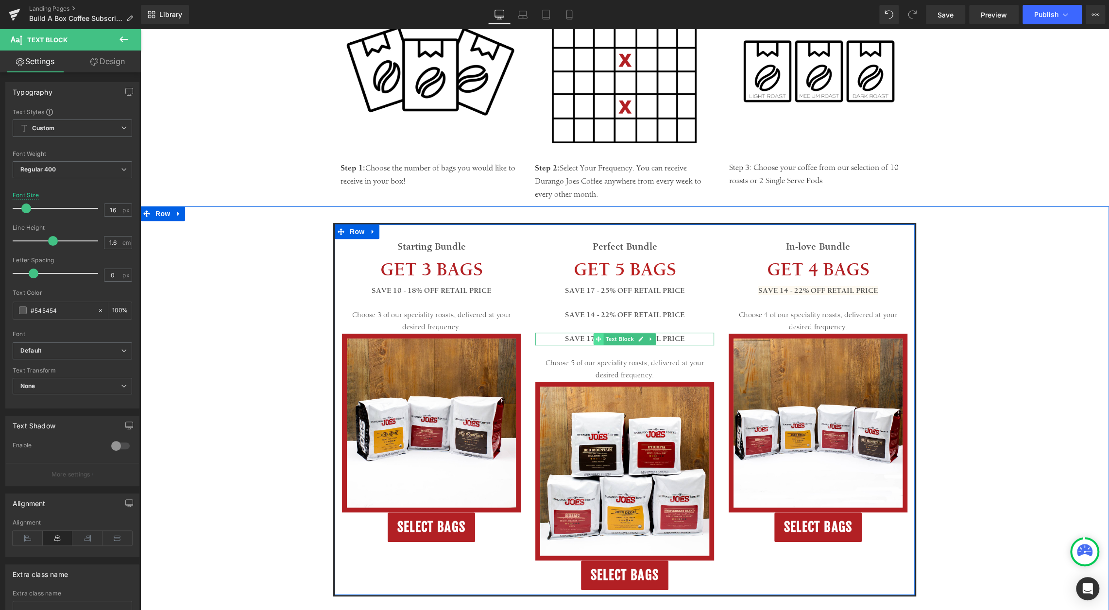
click at [600, 339] on icon at bounding box center [598, 338] width 5 height 5
click at [650, 338] on icon at bounding box center [650, 339] width 1 height 3
click at [656, 338] on icon at bounding box center [655, 338] width 5 height 5
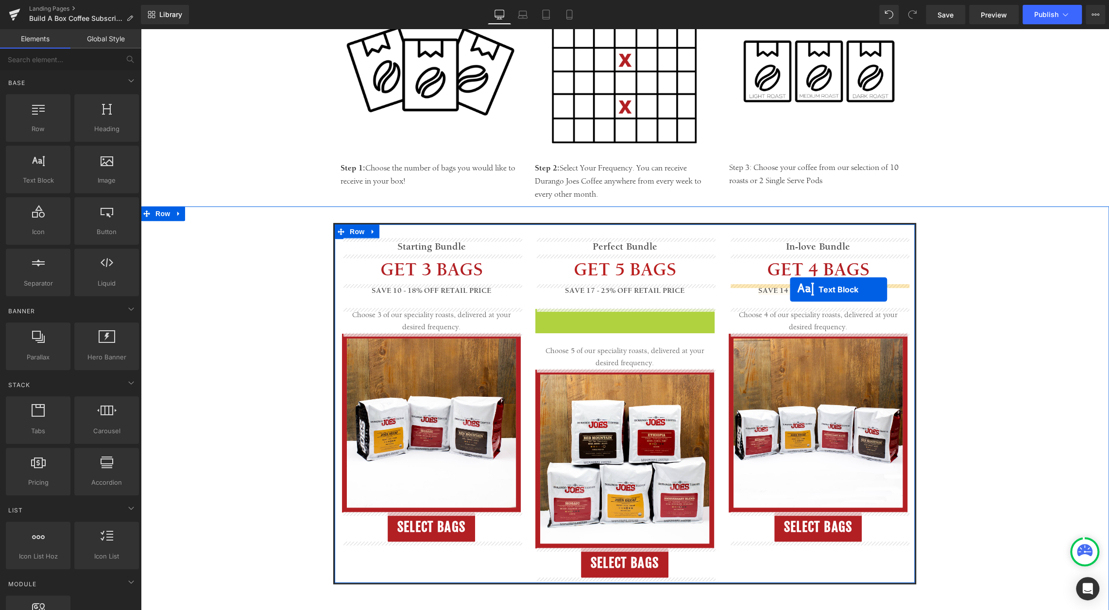
drag, startPoint x: 582, startPoint y: 316, endPoint x: 789, endPoint y: 289, distance: 208.6
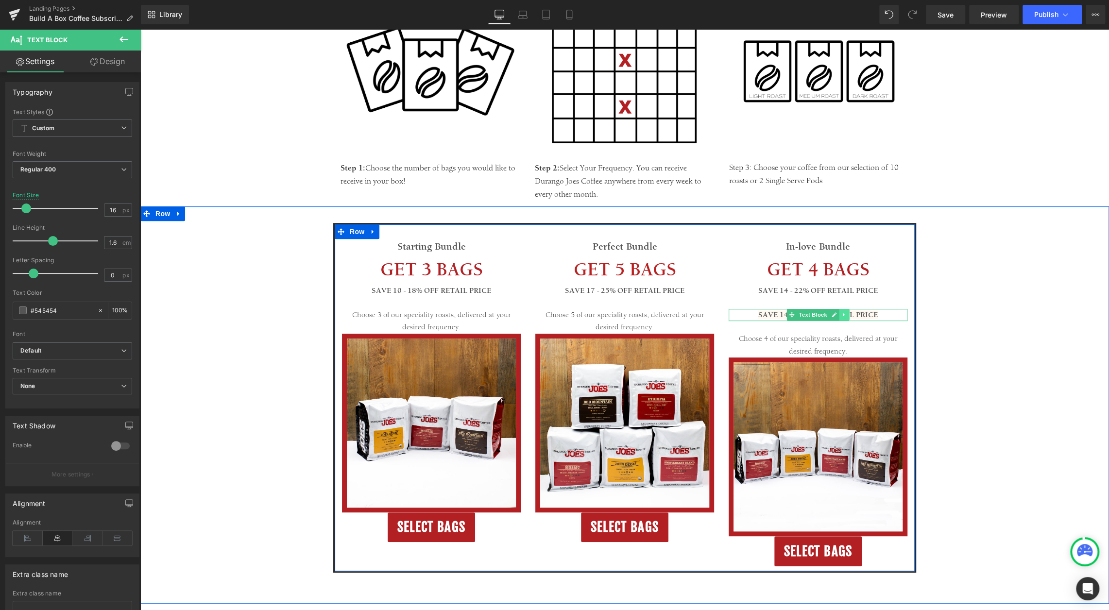
click at [846, 313] on icon at bounding box center [844, 315] width 5 height 6
click at [845, 315] on link at bounding box center [849, 315] width 10 height 12
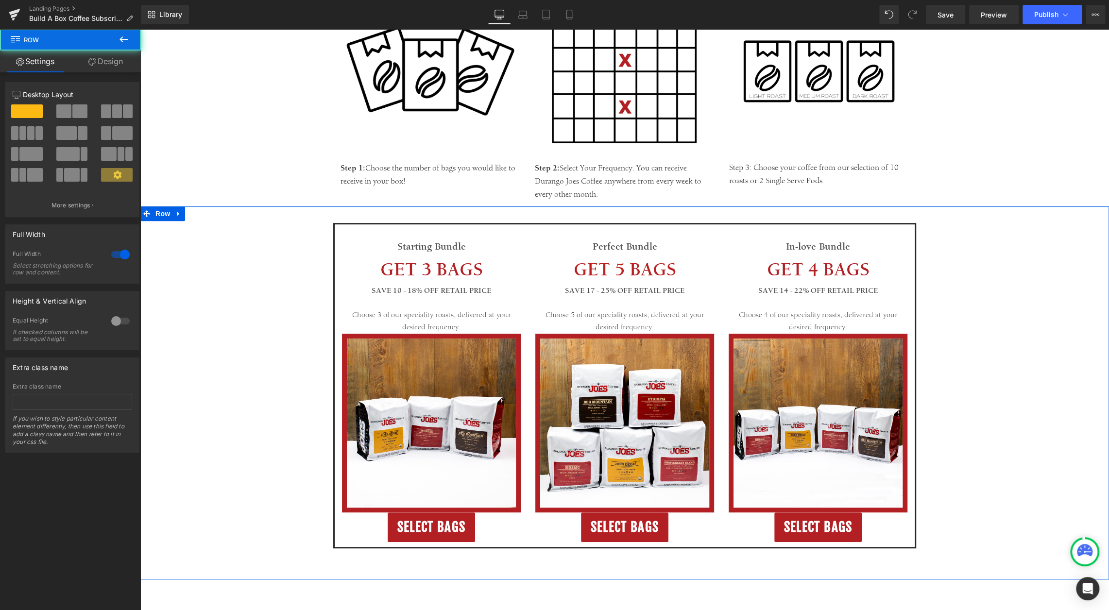
click at [972, 294] on div "Starting Bundle Text Block GET 3 BAGS Text Block SAVE 10 - 18% OFF RETAIL PRICE…" at bounding box center [624, 385] width 968 height 325
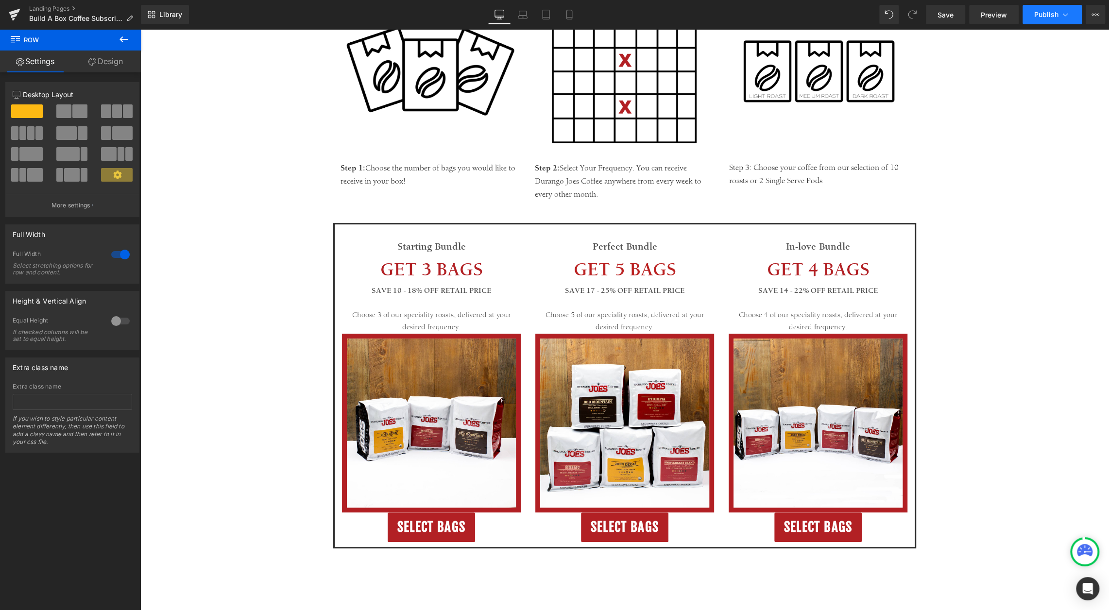
click at [1047, 15] on span "Publish" at bounding box center [1046, 15] width 24 height 8
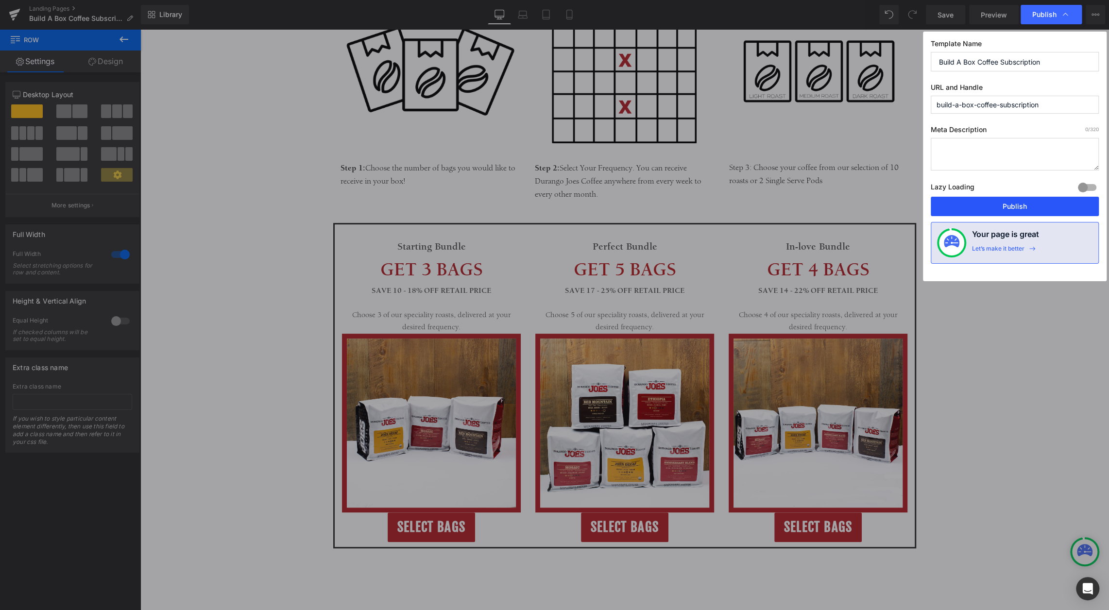
click at [1009, 203] on button "Publish" at bounding box center [1015, 206] width 168 height 19
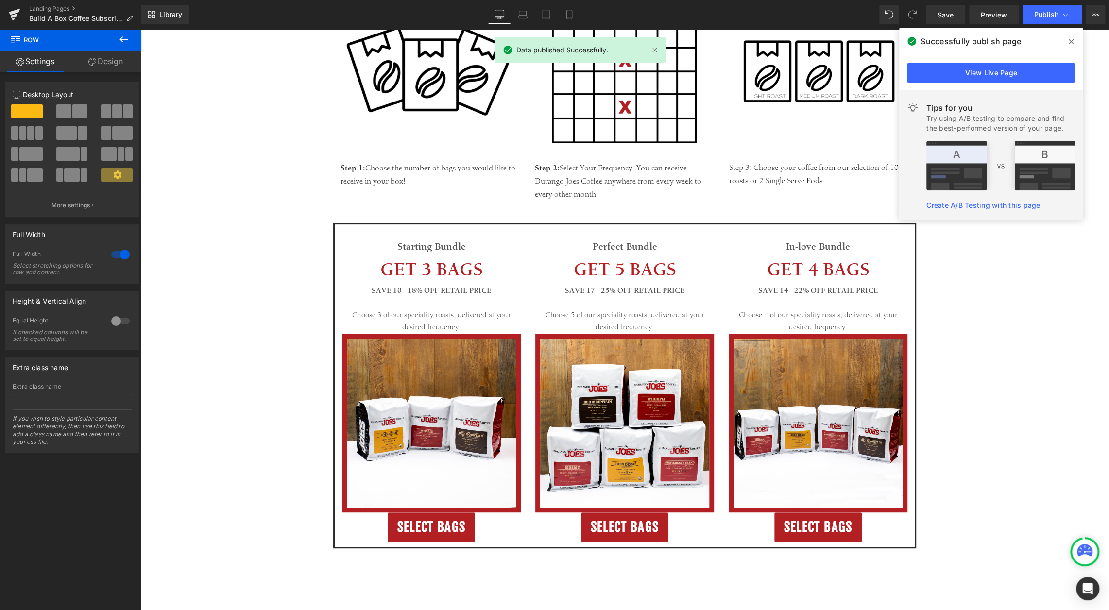
click at [1069, 42] on icon at bounding box center [1071, 42] width 5 height 8
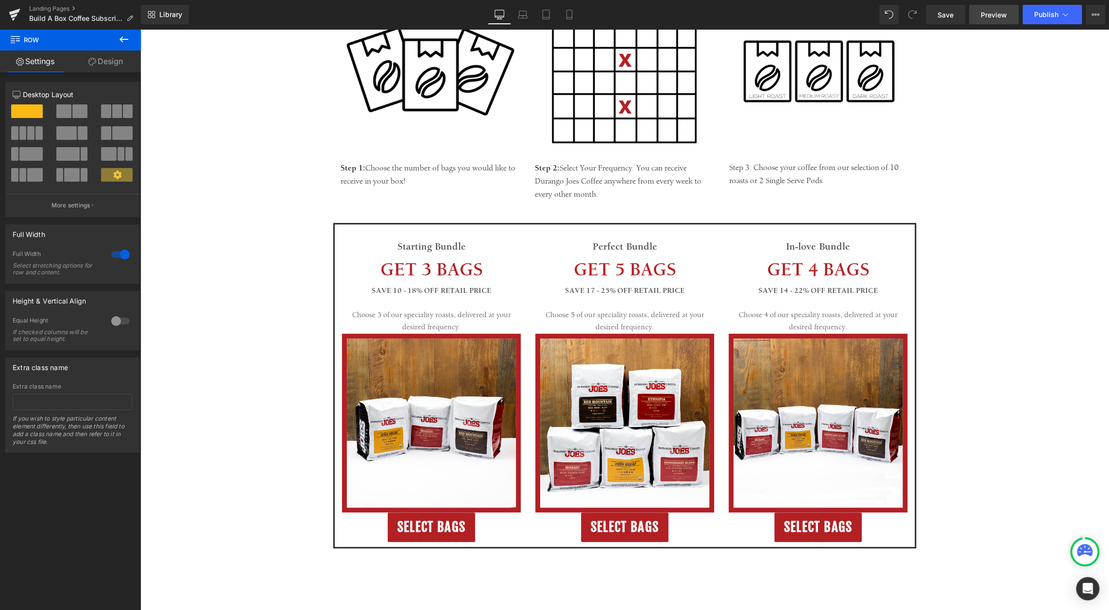
click at [991, 20] on link "Preview" at bounding box center [994, 14] width 50 height 19
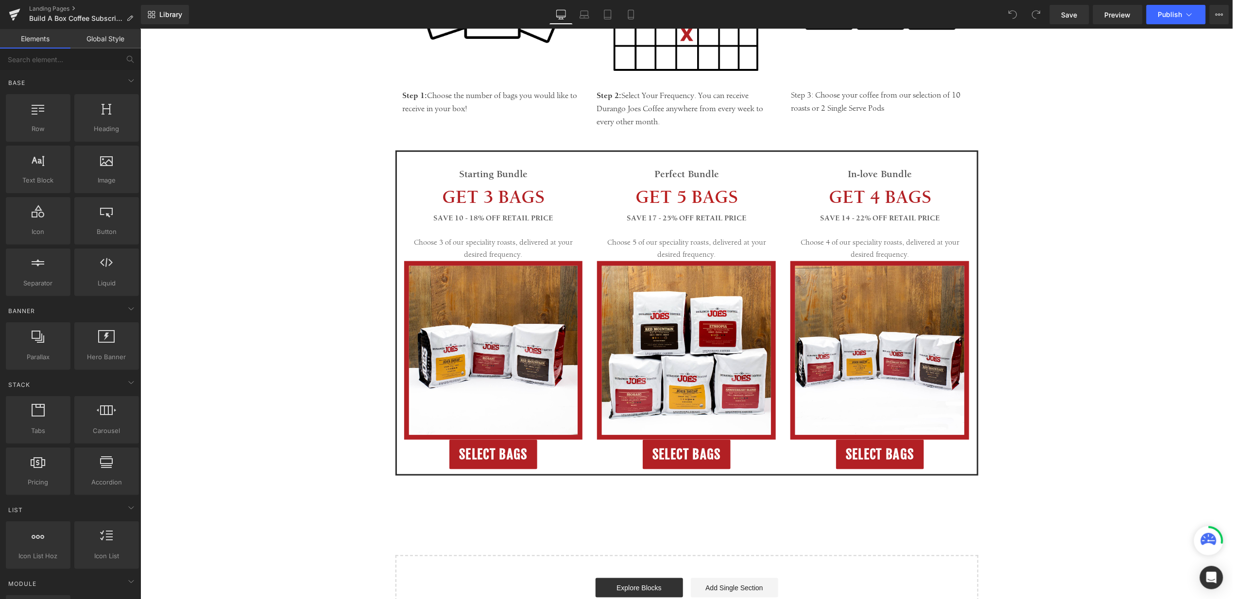
scroll to position [311, 0]
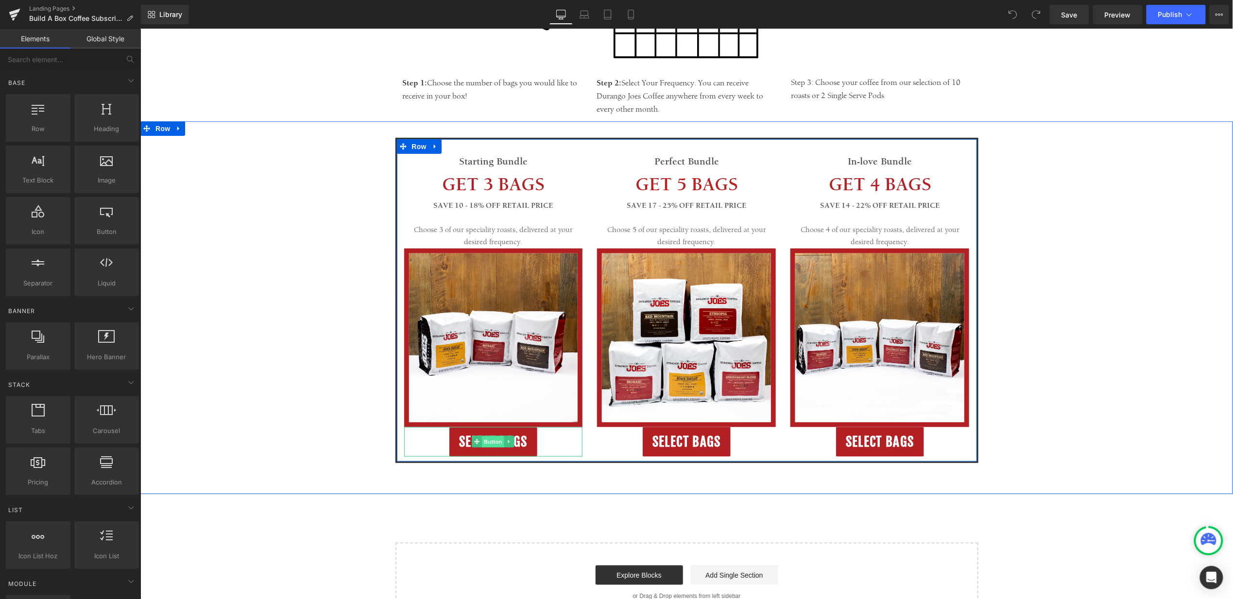
click at [483, 442] on span "Button" at bounding box center [492, 442] width 22 height 12
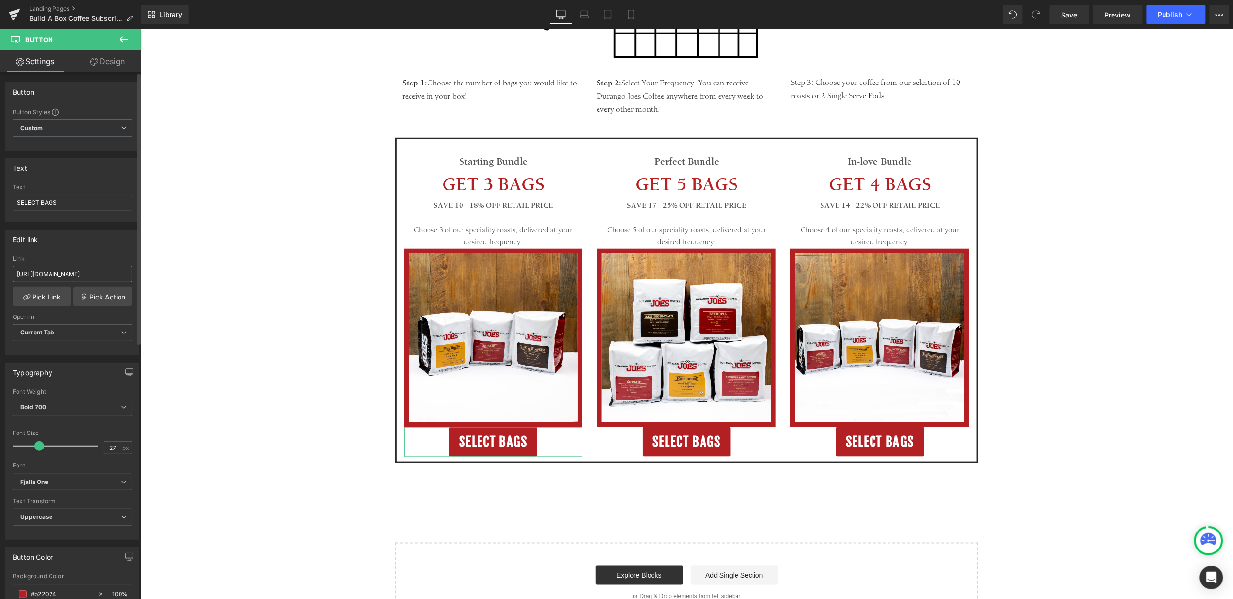
click at [69, 274] on input "https://durangojoes.com/apps/gbb/easybundle/1?page=addProductsPage1&currentFlow…" at bounding box center [72, 274] width 119 height 16
paste input "-joes-coffee.myshopify.com/apps/gbb/easybundle/4"
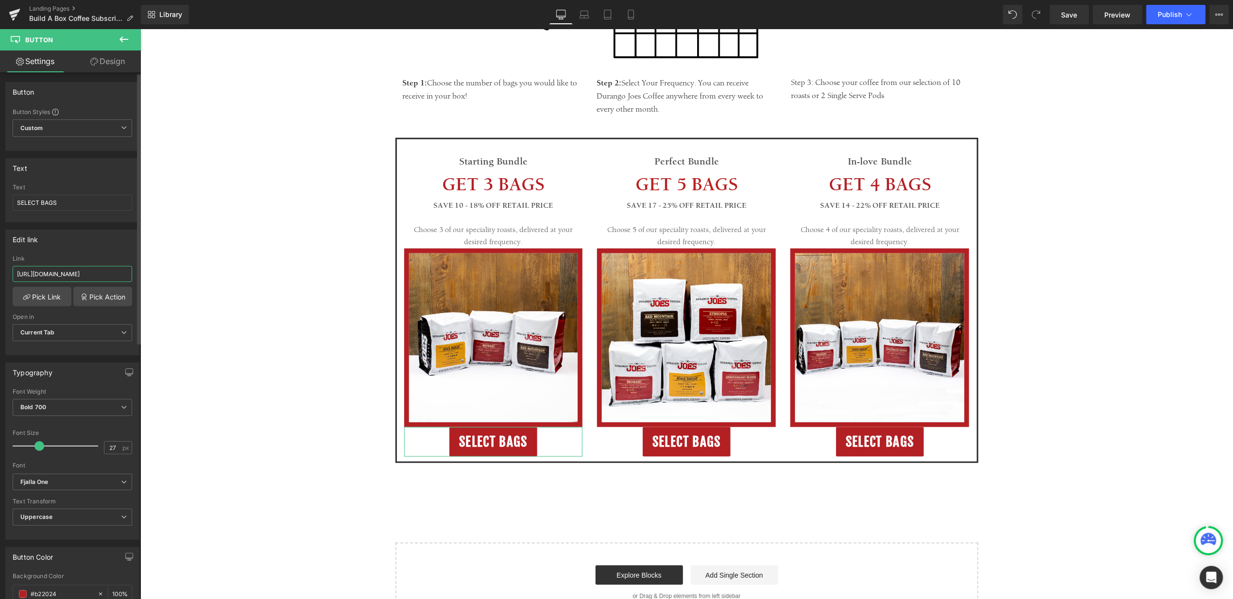
scroll to position [0, 83]
type input "https://durango-joes-coffee.myshopify.com/apps/gbb/easybundle/4"
click at [96, 277] on input "https://durango-joes-coffee.myshopify.com/apps/gbb/easybundle/4" at bounding box center [72, 274] width 119 height 16
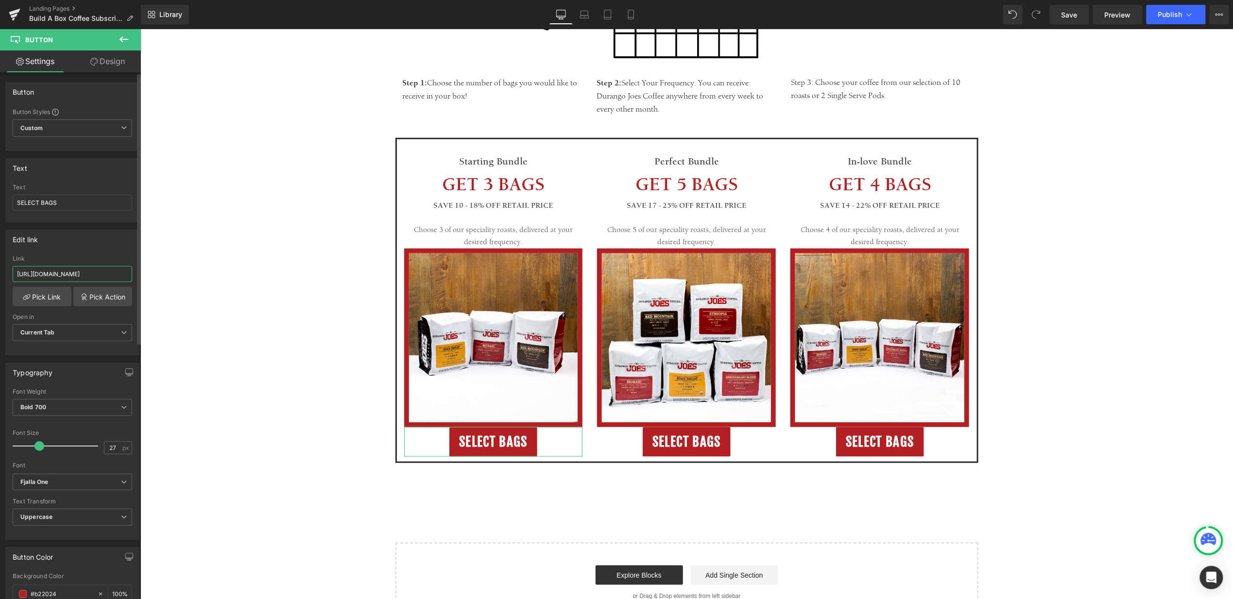
click at [96, 277] on input "https://durango-joes-coffee.myshopify.com/apps/gbb/easybundle/4" at bounding box center [72, 274] width 119 height 16
click at [658, 446] on span "SELECT BAGS" at bounding box center [686, 441] width 68 height 17
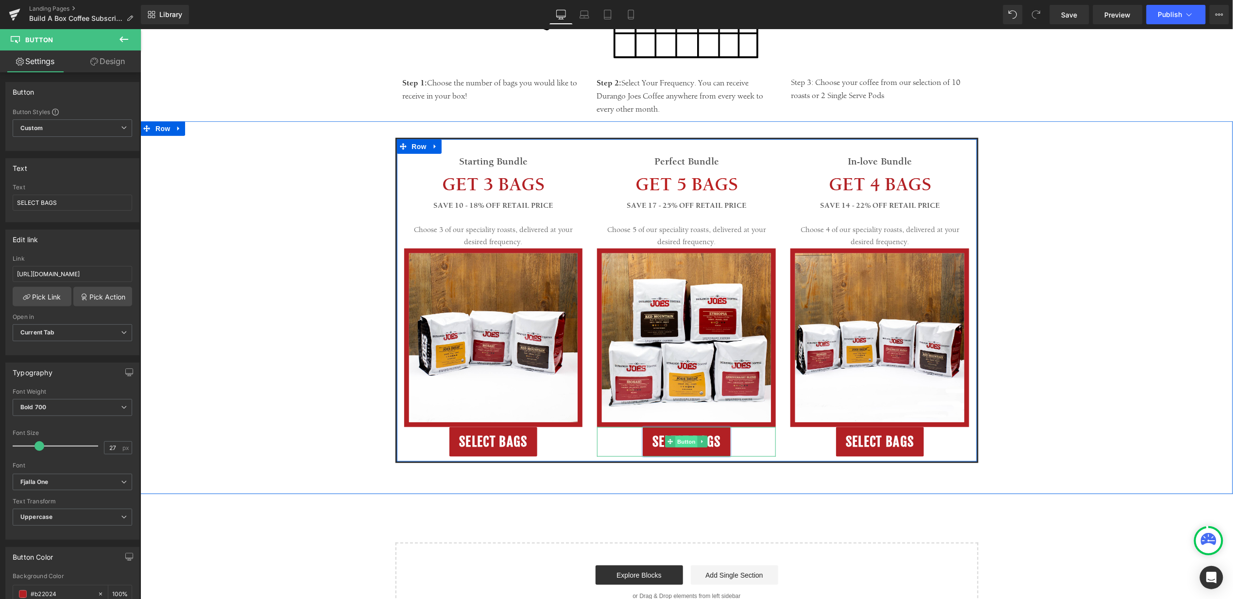
click at [681, 442] on span "Button" at bounding box center [686, 442] width 22 height 12
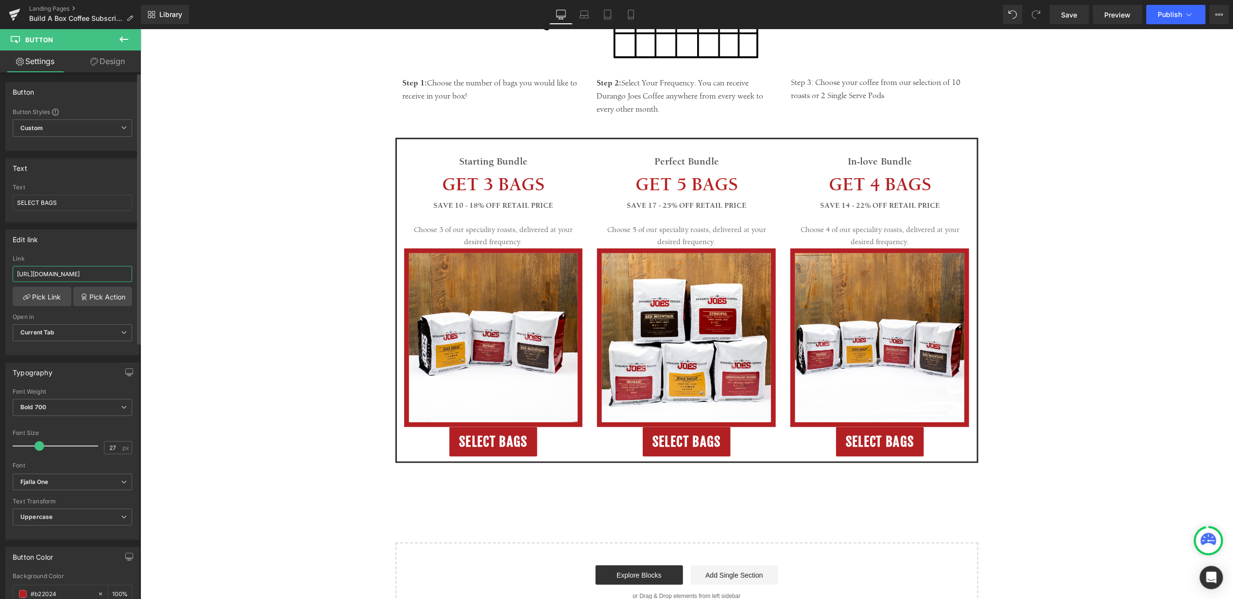
click at [57, 276] on input "https://durangojoes.com/apps/gbb/easybundle/2?page=addProductsPage1&currentFlow…" at bounding box center [72, 274] width 119 height 16
paste input "-joes-coffee.myshopify.com/apps/gbb/easybundle/6"
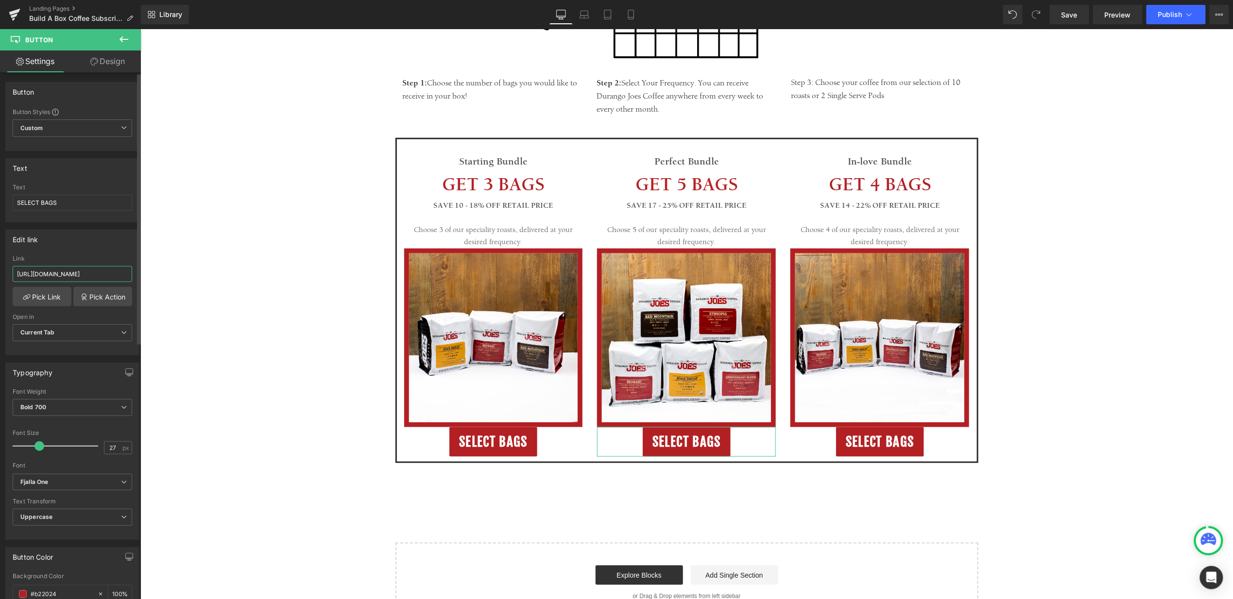
type input "https://durango-joes-coffee.myshopify.com/apps/gbb/easybundle/6"
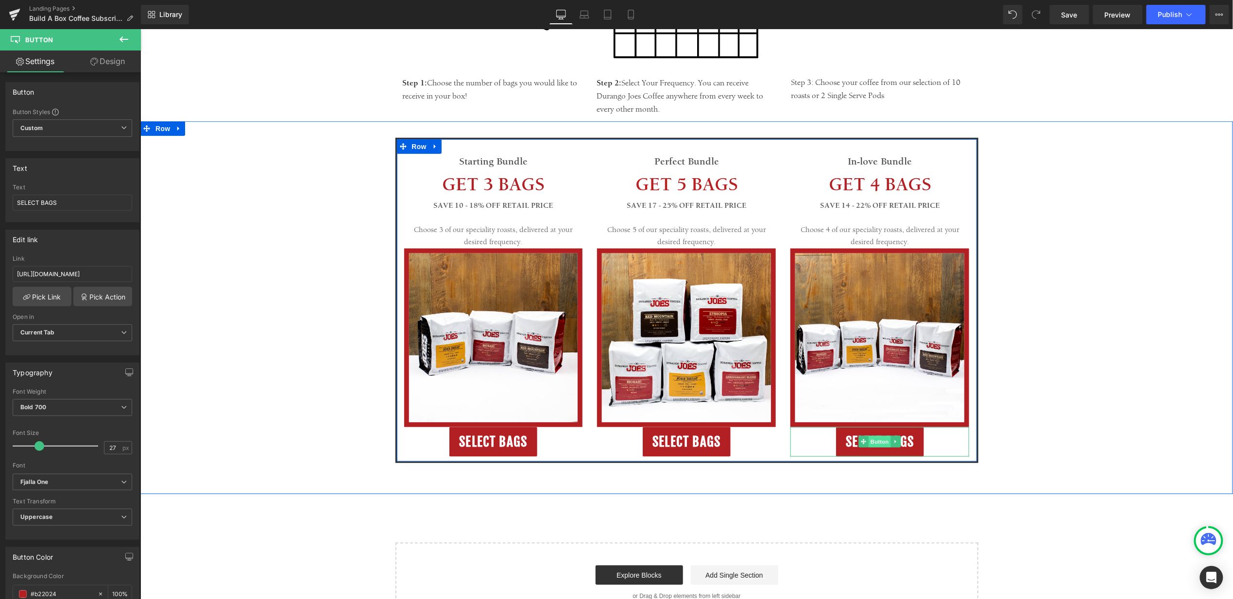
click at [869, 441] on span "Button" at bounding box center [879, 442] width 22 height 12
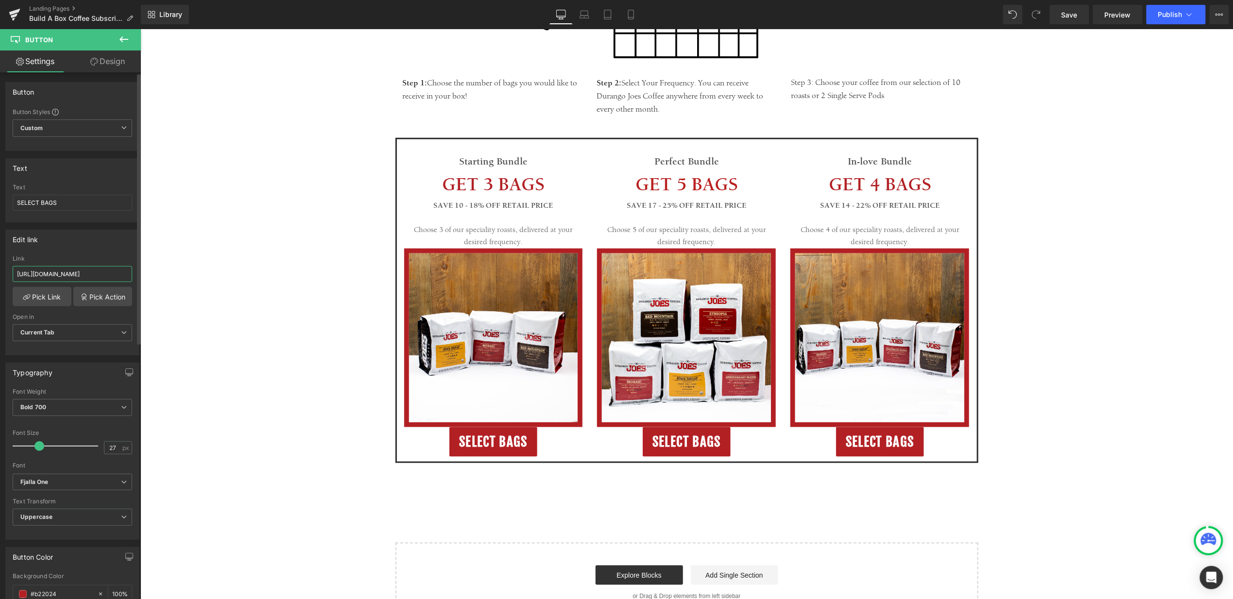
click at [88, 278] on input "https://durangojoes.com/apps/gbb/easybundle/3?page=addProductsPage1&currentFlow…" at bounding box center [72, 274] width 119 height 16
paste input "-joes-coffee.myshopify.com/apps/gbb/easybundle/5"
type input "https://durango-joes-coffee.myshopify.com/apps/gbb/easybundle/5"
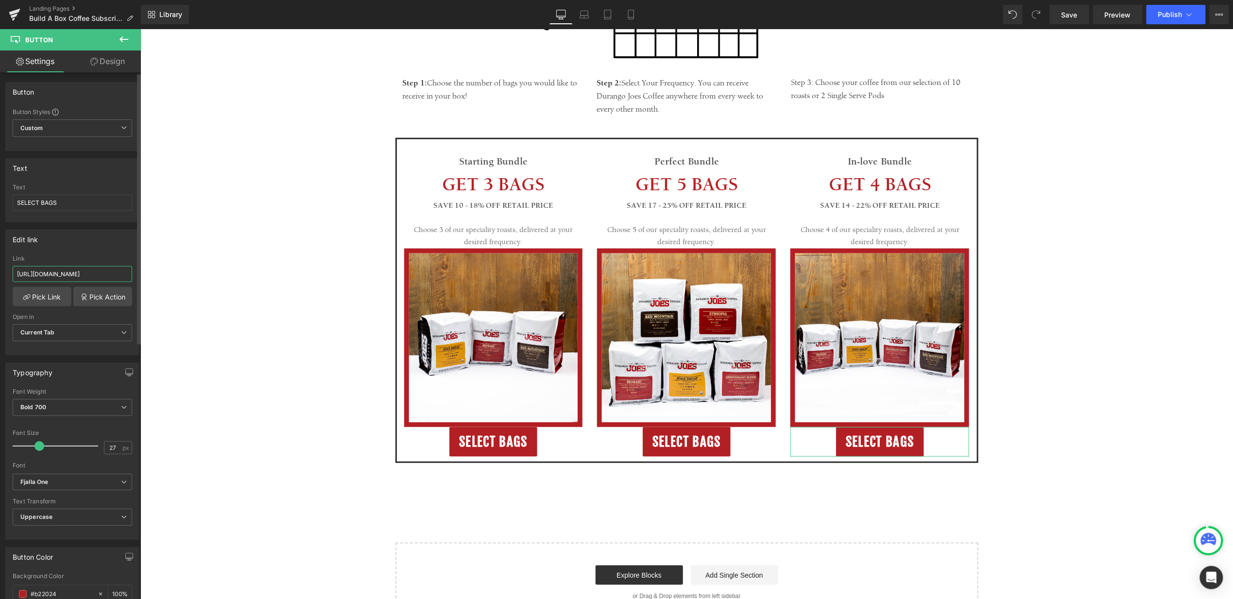
scroll to position [0, 82]
click at [260, 302] on div "Starting Bundle Text Block GET 3 BAGS Text Block SAVE 10 - 18% OFF RETAIL PRICE…" at bounding box center [686, 299] width 1092 height 325
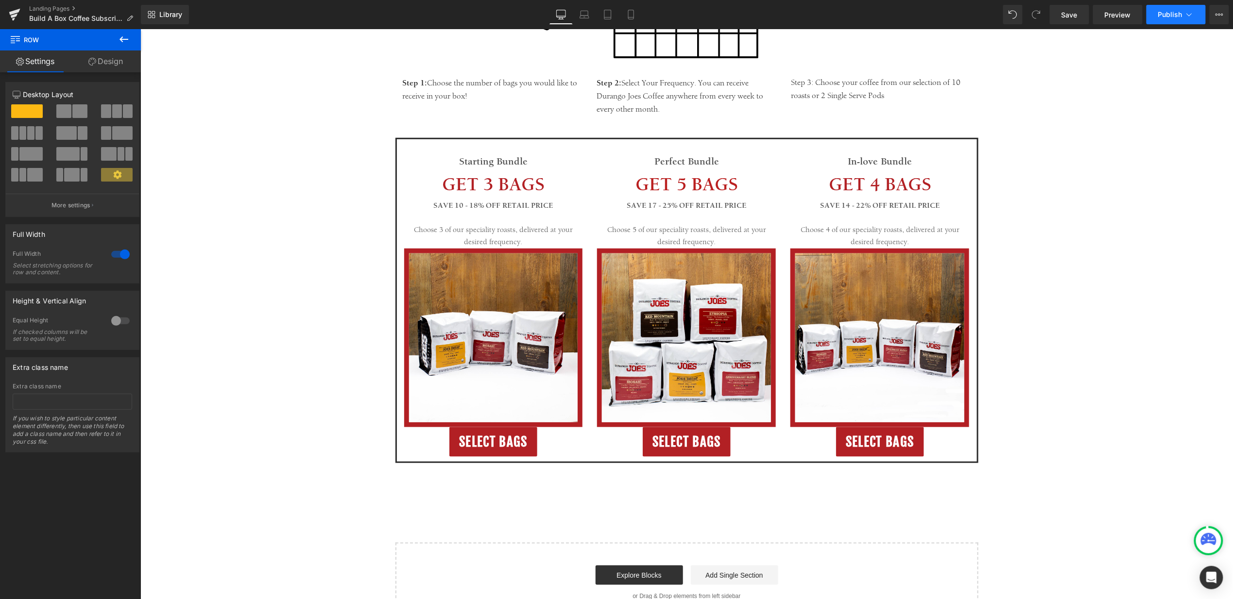
click at [1154, 12] on button "Publish" at bounding box center [1175, 14] width 59 height 19
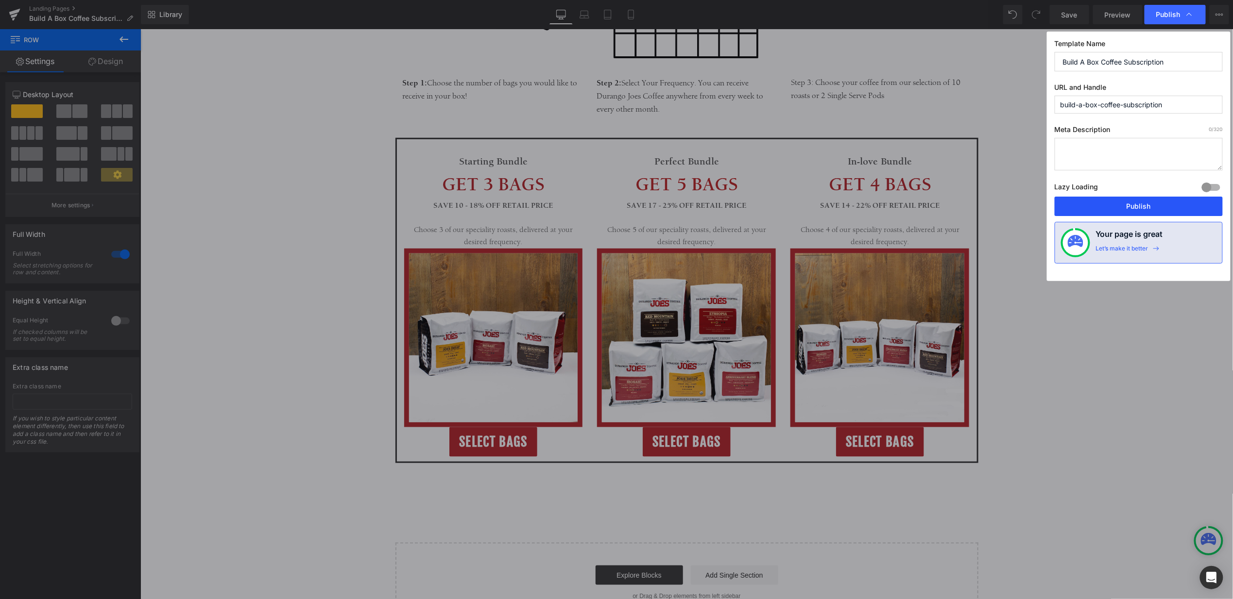
click at [1109, 209] on button "Publish" at bounding box center [1138, 206] width 168 height 19
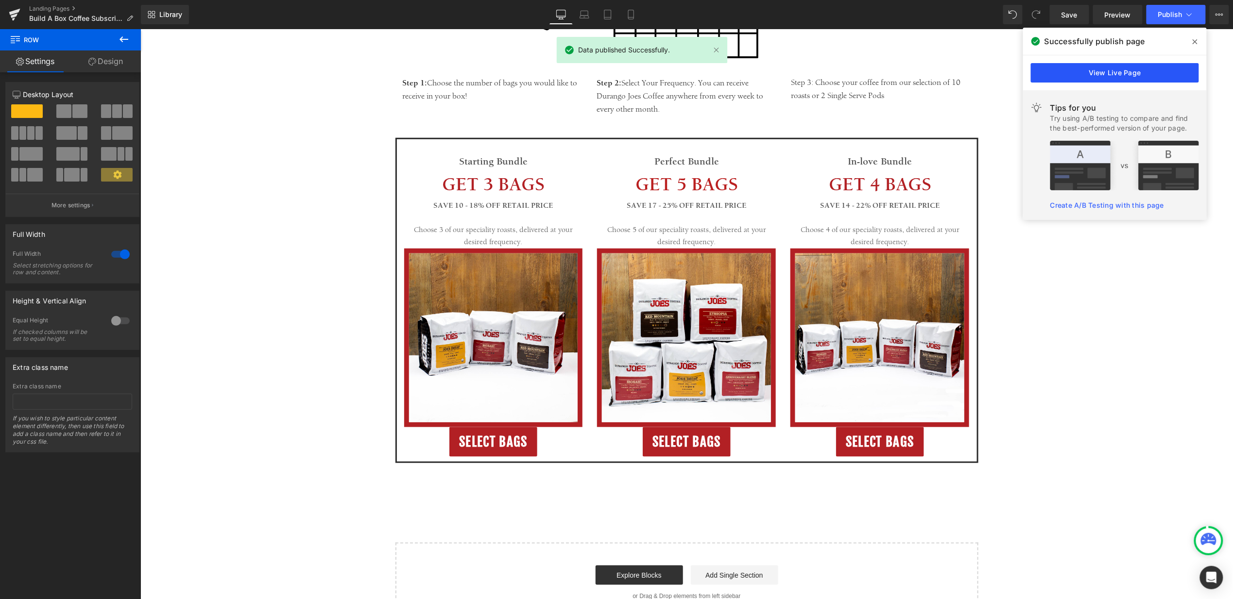
click at [1142, 74] on link "View Live Page" at bounding box center [1115, 72] width 168 height 19
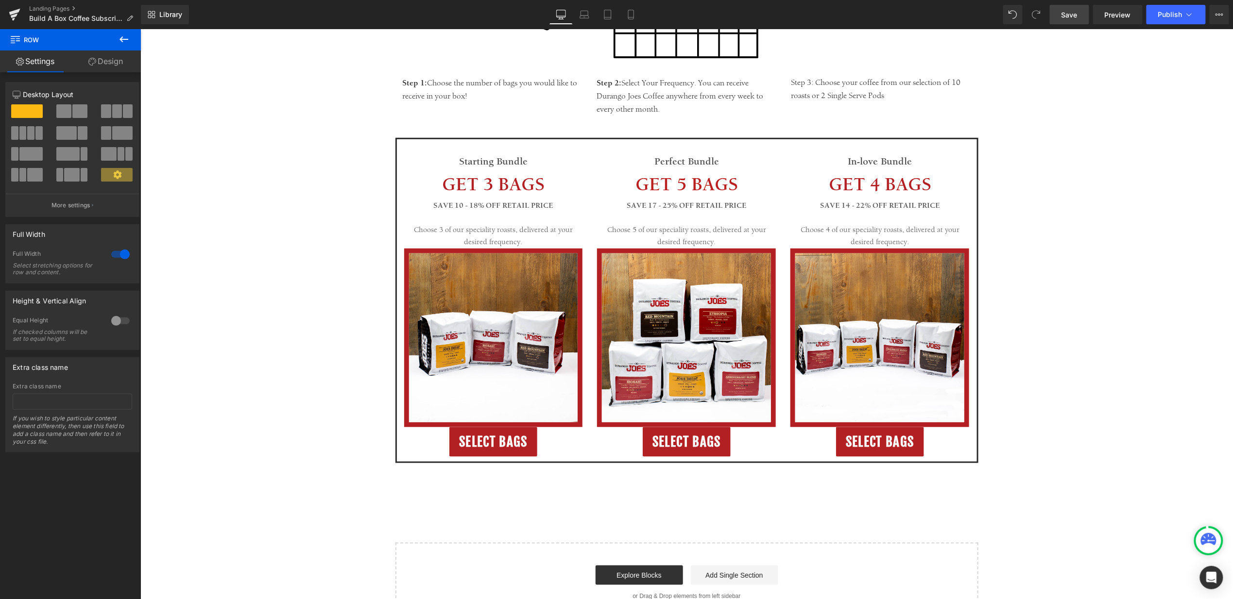
click at [1076, 15] on span "Save" at bounding box center [1069, 15] width 16 height 10
